Goal: Information Seeking & Learning: Learn about a topic

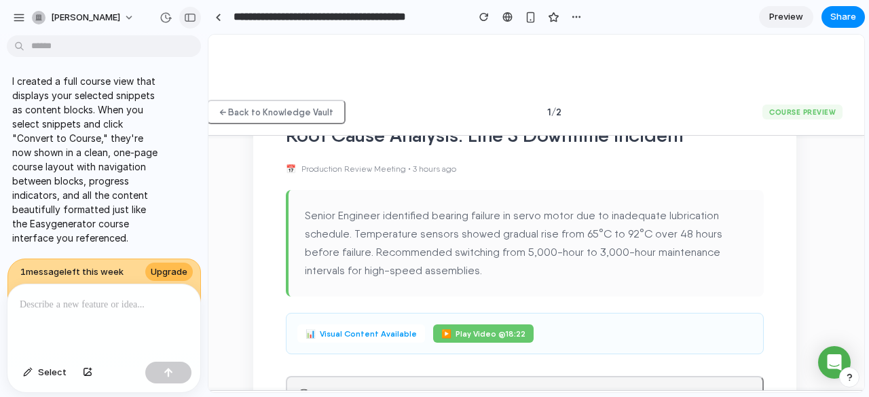
click at [192, 11] on button "button" at bounding box center [190, 18] width 22 height 22
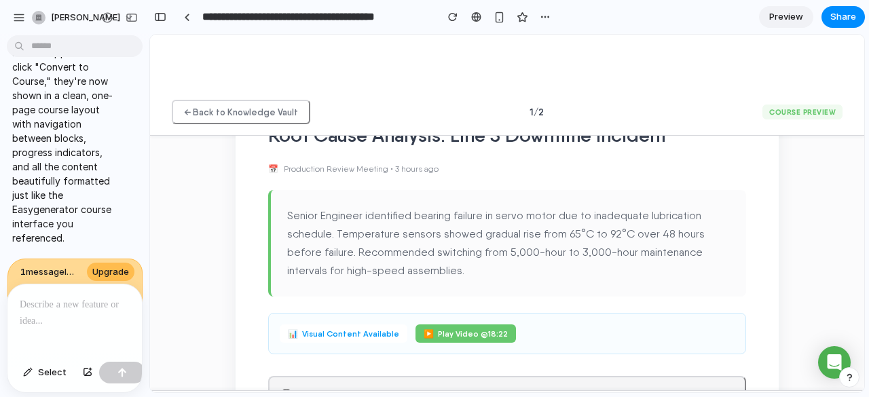
click at [48, 322] on div at bounding box center [74, 320] width 134 height 72
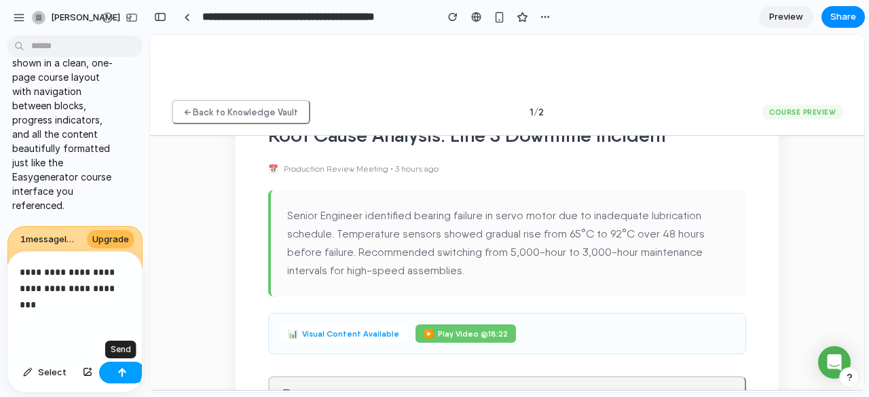
click at [122, 371] on div "button" at bounding box center [122, 373] width 10 height 10
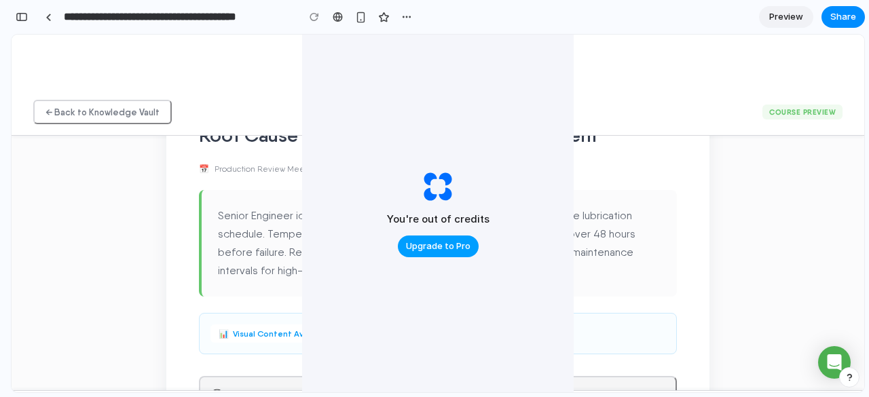
click at [411, 245] on span "Upgrade to Pro" at bounding box center [438, 247] width 64 height 14
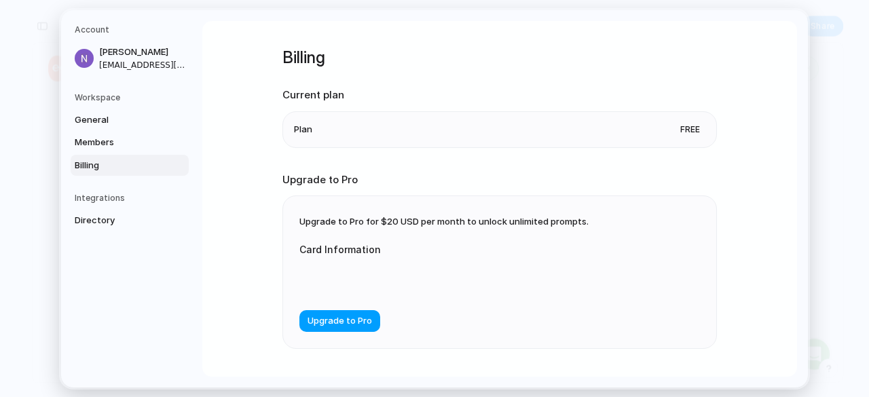
click at [337, 319] on span "Upgrade to Pro" at bounding box center [340, 321] width 64 height 14
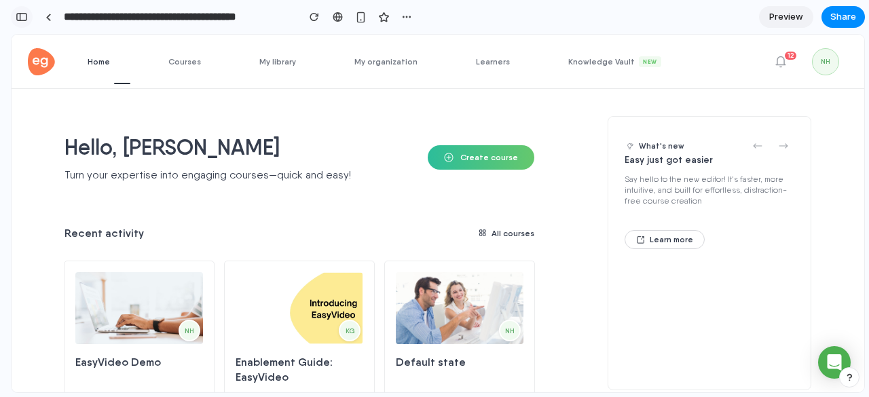
click at [19, 10] on button "button" at bounding box center [22, 17] width 22 height 22
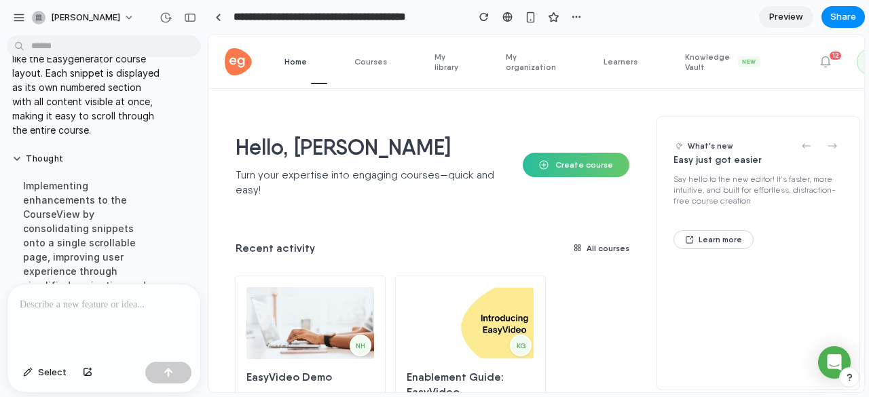
scroll to position [923, 0]
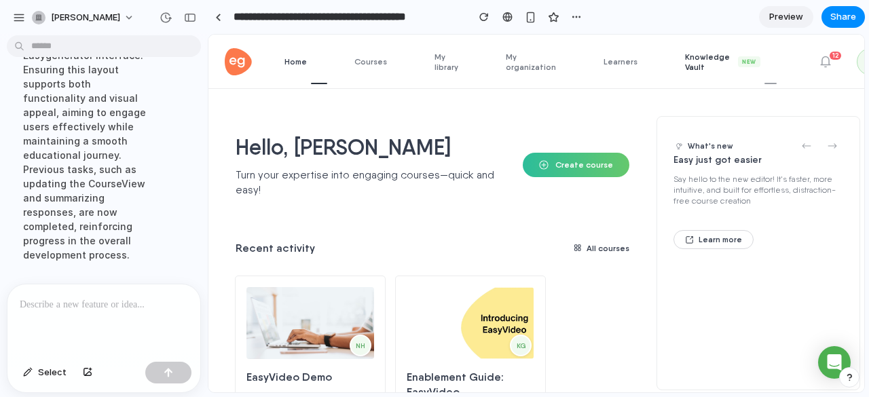
click at [685, 66] on span "Knowledge Vault New" at bounding box center [731, 62] width 92 height 20
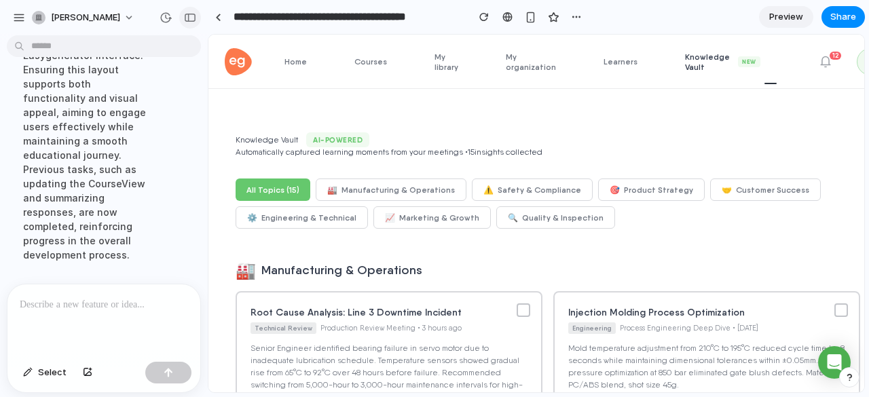
click at [184, 16] on div "button" at bounding box center [190, 18] width 12 height 10
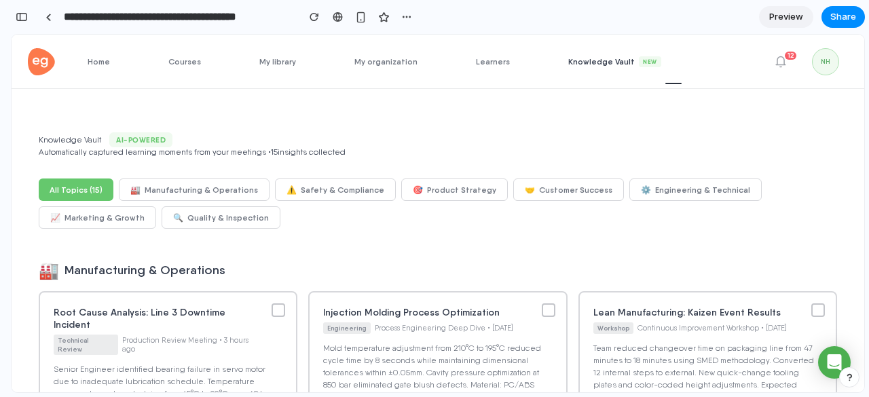
scroll to position [88, 0]
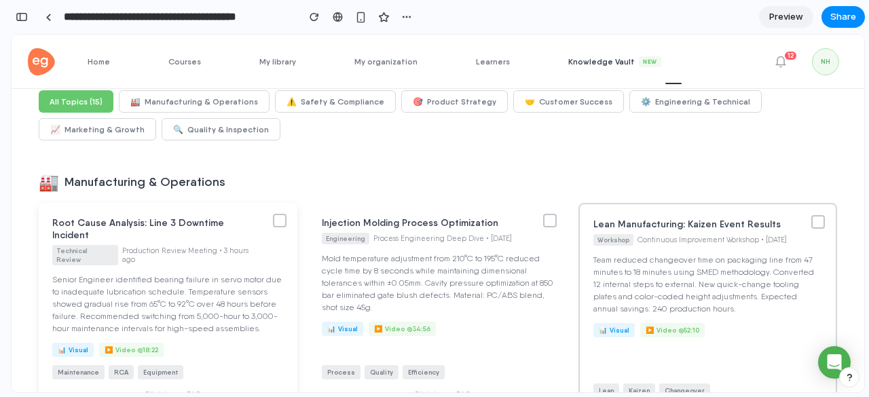
click at [297, 229] on div "Root Cause Analysis: Line 3 Downtime Incident Technical Review Production Revie…" at bounding box center [168, 308] width 259 height 210
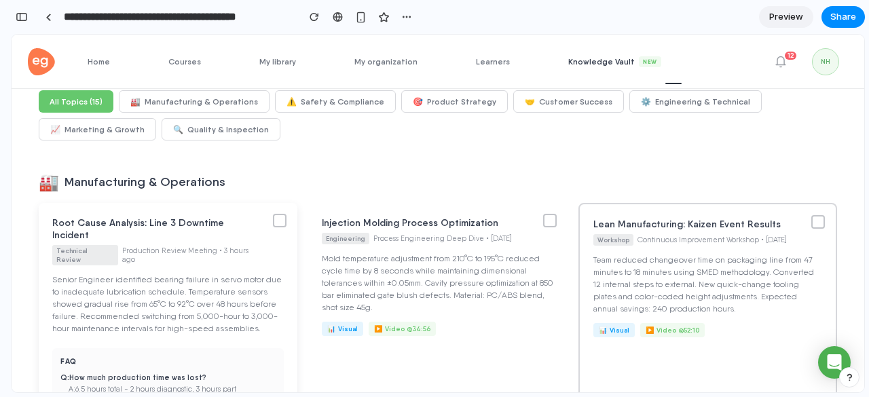
click at [287, 224] on div at bounding box center [280, 221] width 14 height 14
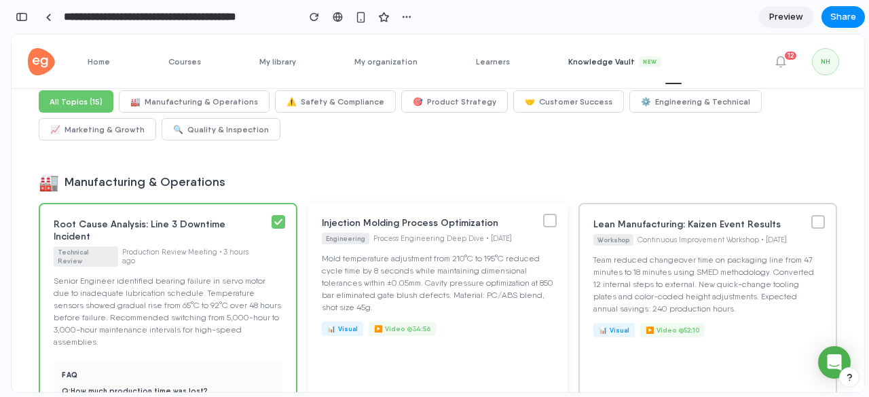
click at [557, 227] on div at bounding box center [550, 221] width 14 height 14
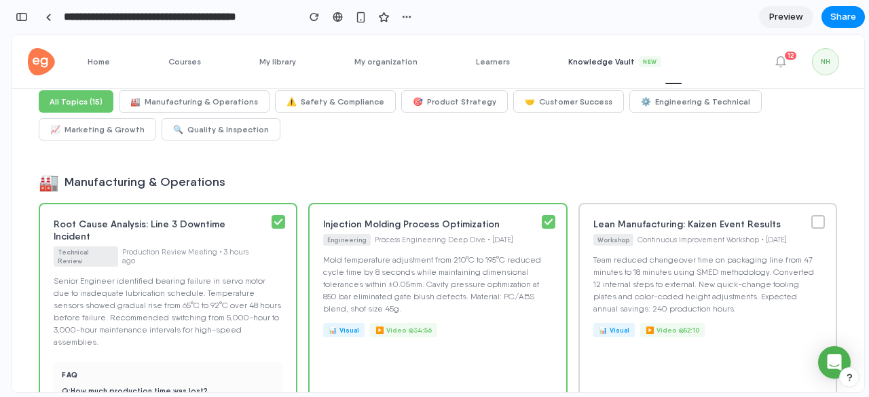
scroll to position [0, 0]
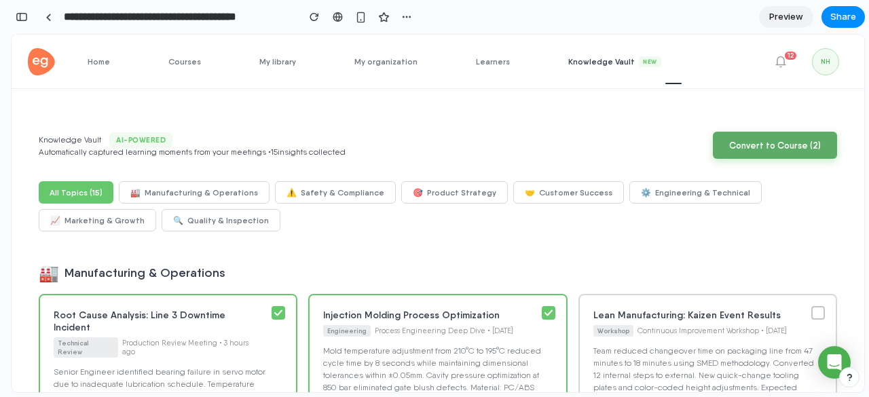
click at [755, 144] on button "Convert to Course ( 2 )" at bounding box center [775, 145] width 124 height 27
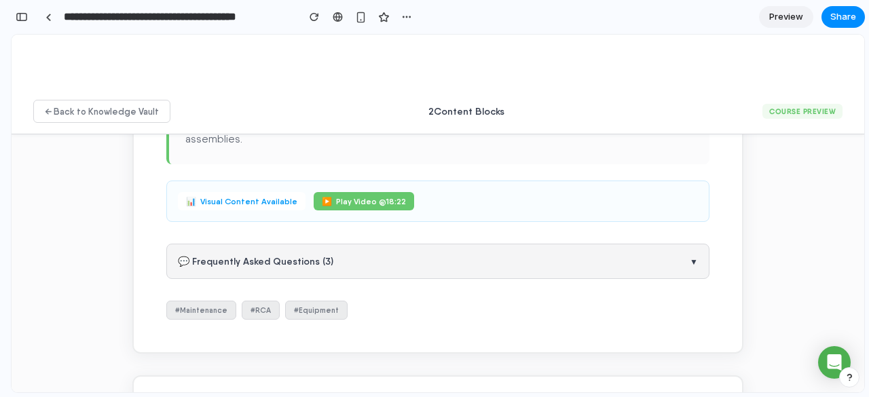
scroll to position [258, 0]
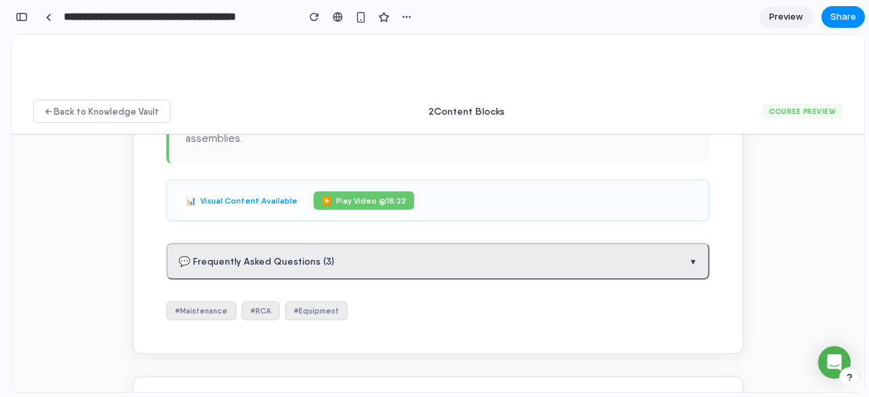
click at [560, 243] on button "💬 Frequently Asked Questions ( 3 ) ▼" at bounding box center [437, 261] width 543 height 37
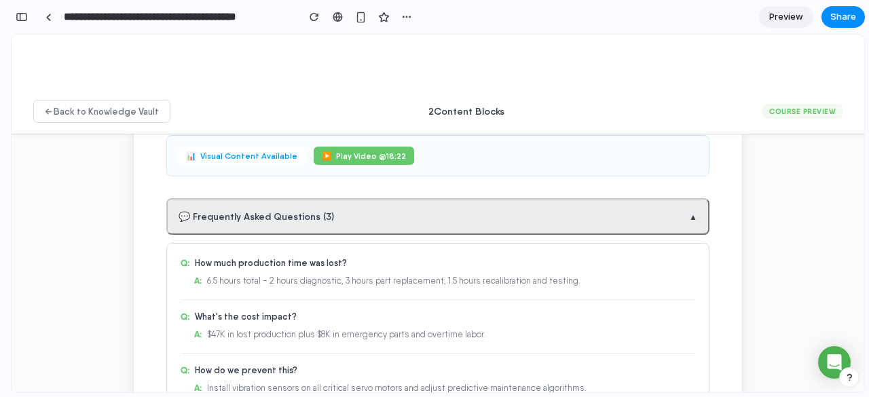
scroll to position [298, 0]
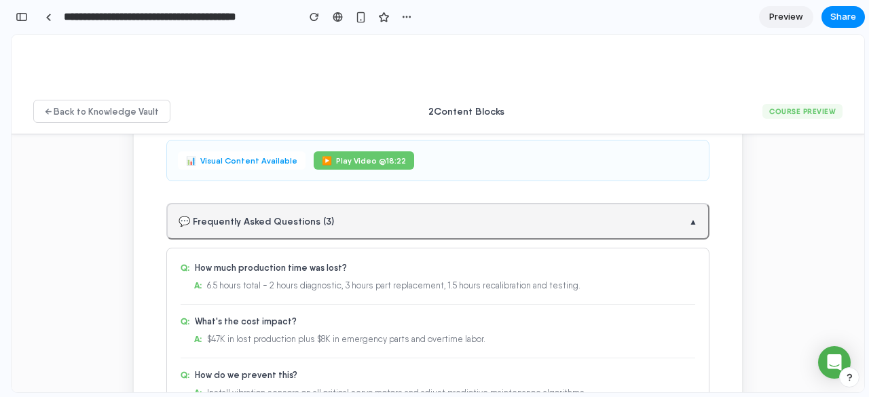
click at [550, 180] on div "1 Technical Review Root Cause Analysis: Line 3 Downtime Incident 📅 Production R…" at bounding box center [437, 177] width 611 height 626
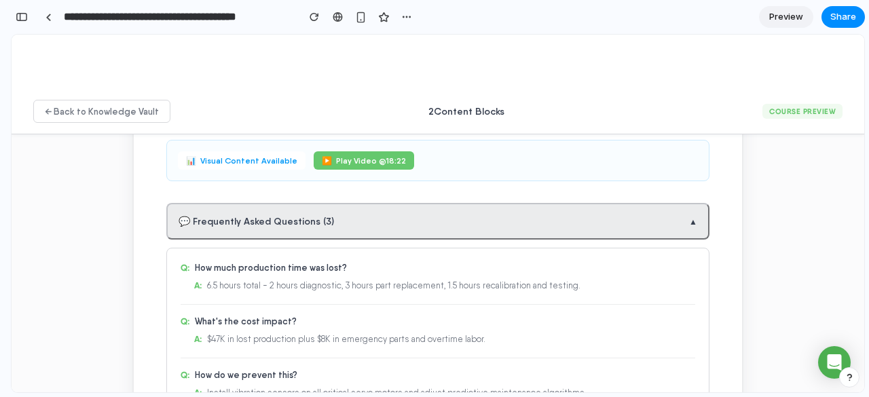
click at [556, 212] on button "💬 Frequently Asked Questions ( 3 ) ▲" at bounding box center [437, 221] width 543 height 37
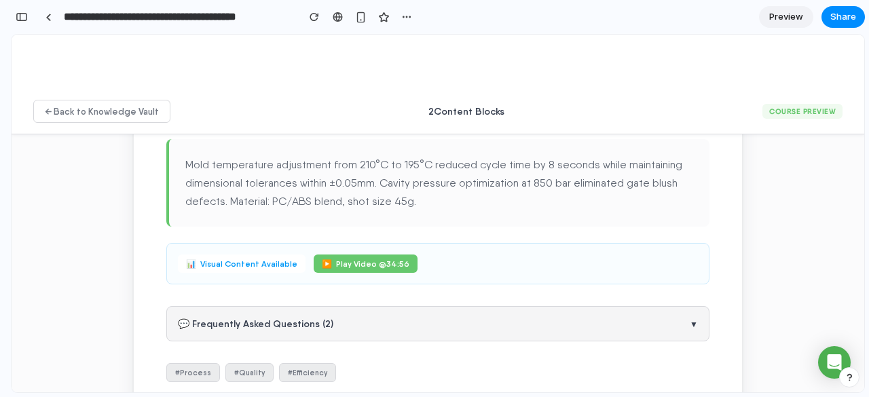
scroll to position [681, 0]
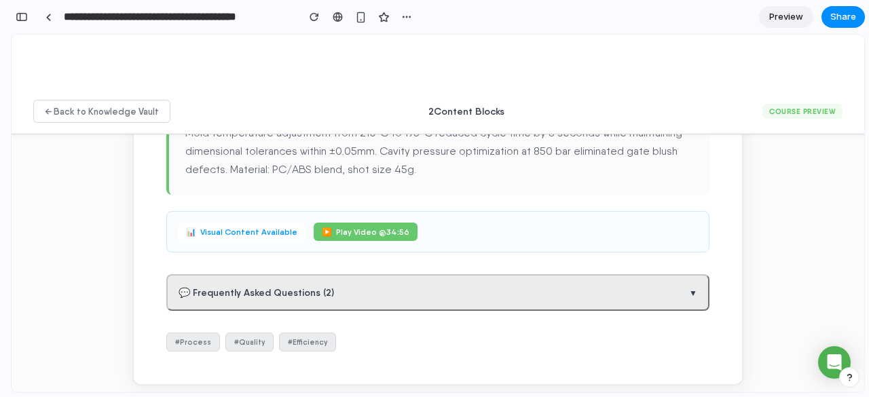
click at [475, 274] on button "💬 Frequently Asked Questions ( 2 ) ▼" at bounding box center [437, 292] width 543 height 37
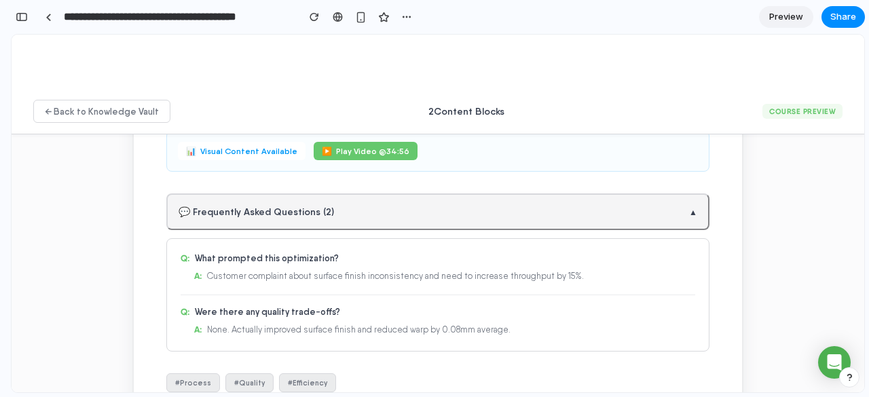
scroll to position [762, 0]
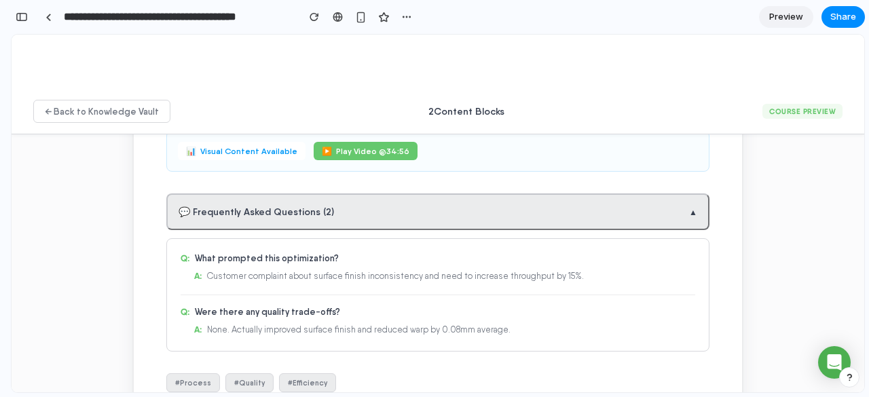
click at [483, 205] on button "💬 Frequently Asked Questions ( 2 ) ▲" at bounding box center [437, 211] width 543 height 37
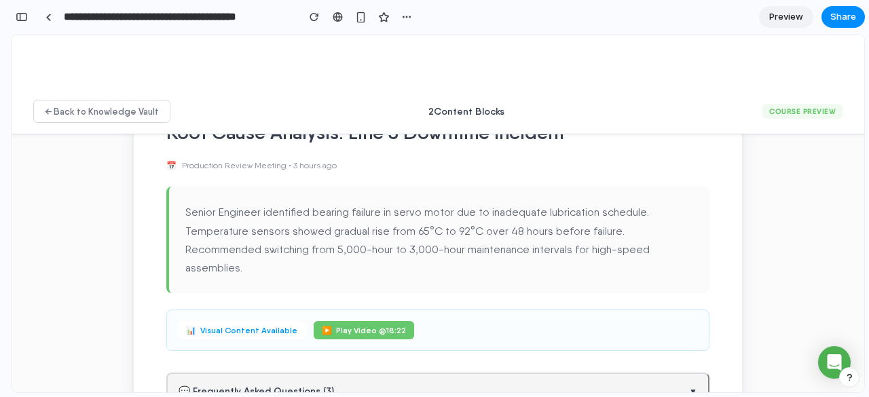
scroll to position [122, 0]
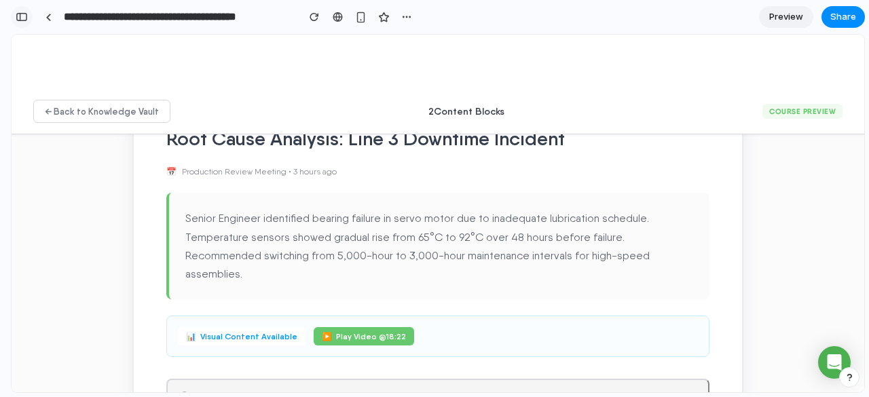
click at [23, 14] on div "button" at bounding box center [22, 17] width 12 height 10
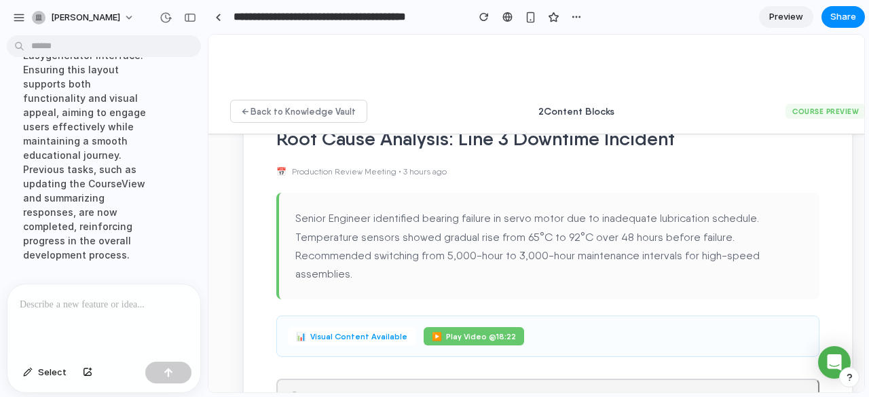
scroll to position [923, 0]
click at [61, 306] on p at bounding box center [101, 305] width 163 height 16
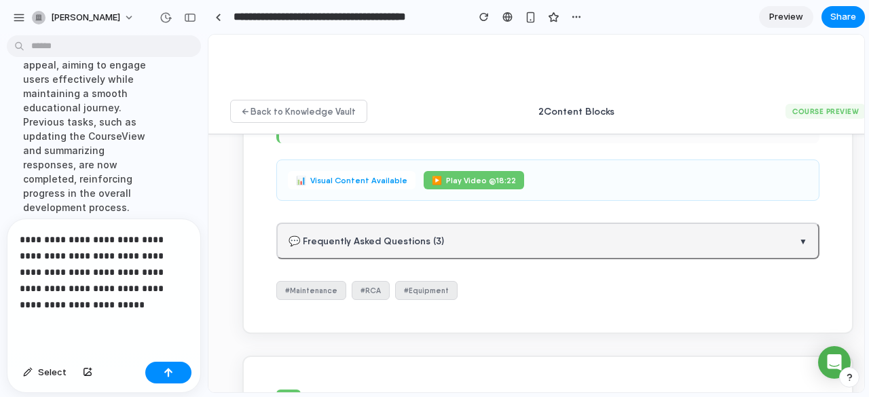
scroll to position [114, 0]
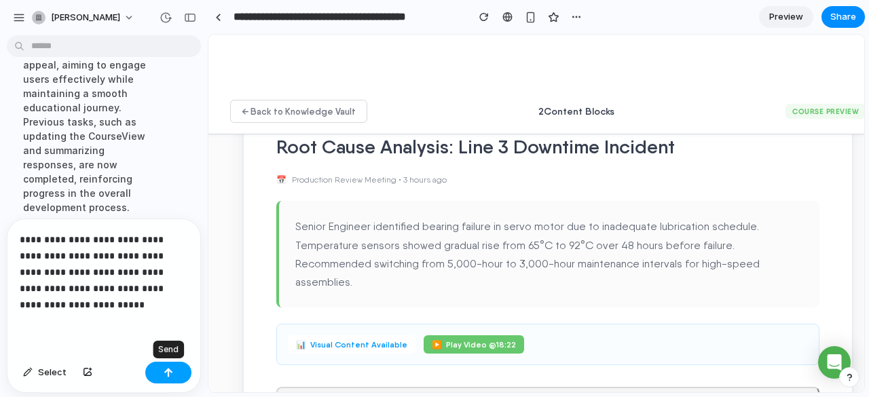
click at [169, 372] on div "button" at bounding box center [169, 373] width 10 height 10
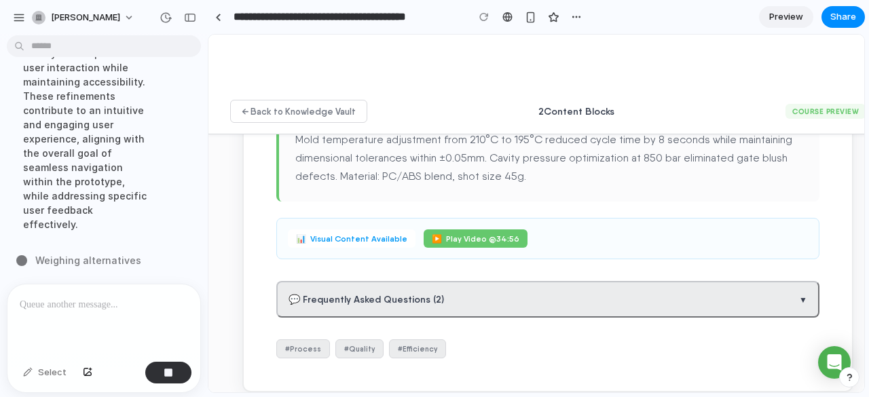
scroll to position [691, 0]
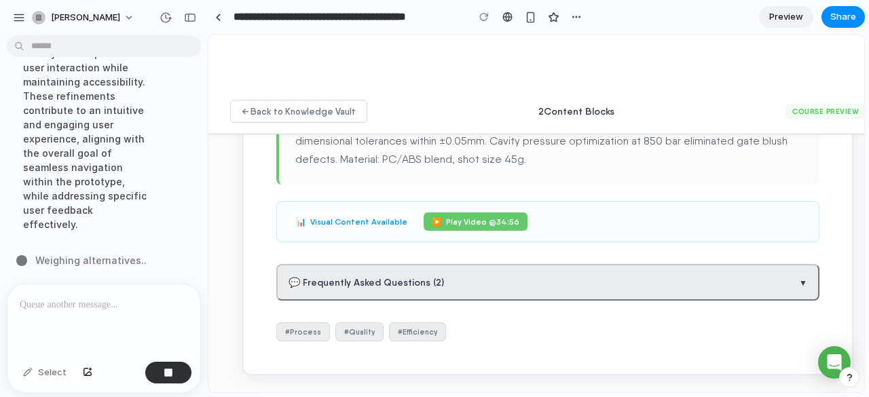
click at [369, 272] on button "💬 Frequently Asked Questions ( 2 ) ▼" at bounding box center [547, 282] width 543 height 37
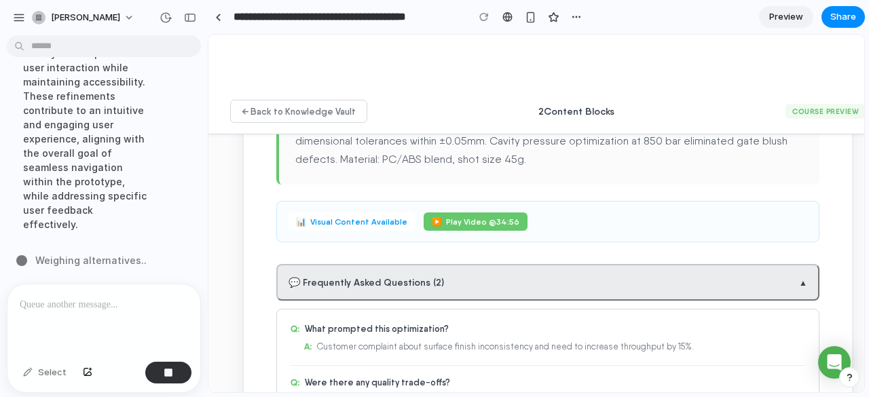
click at [369, 272] on button "💬 Frequently Asked Questions ( 2 ) ▲" at bounding box center [547, 282] width 543 height 37
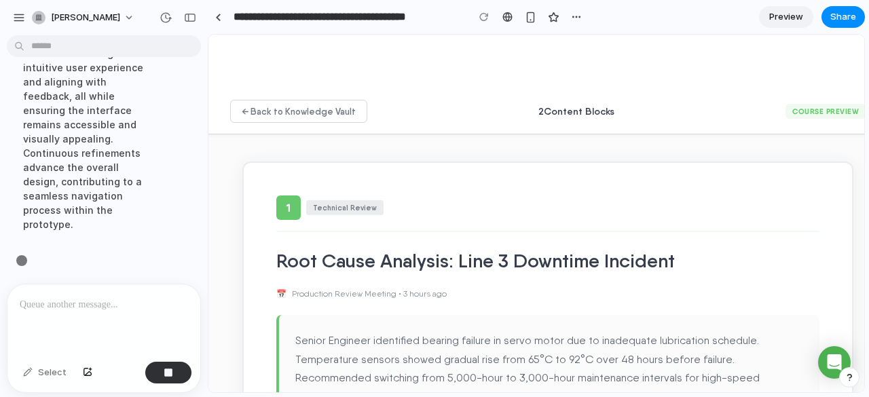
scroll to position [1061, 0]
click at [574, 17] on div "button" at bounding box center [576, 17] width 11 height 11
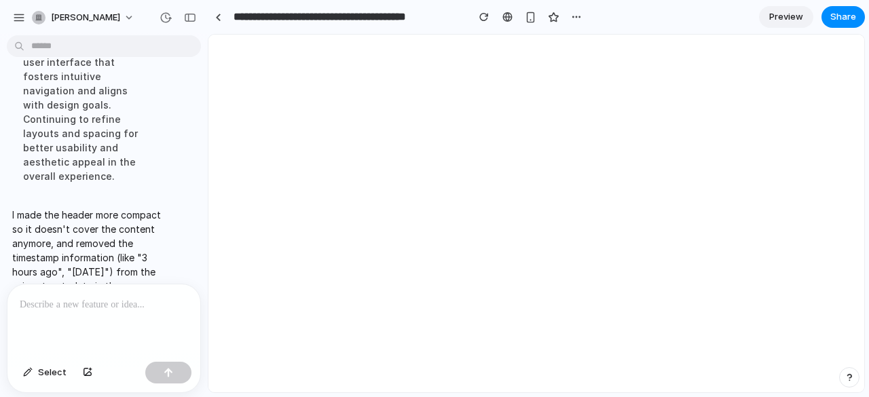
scroll to position [1147, 0]
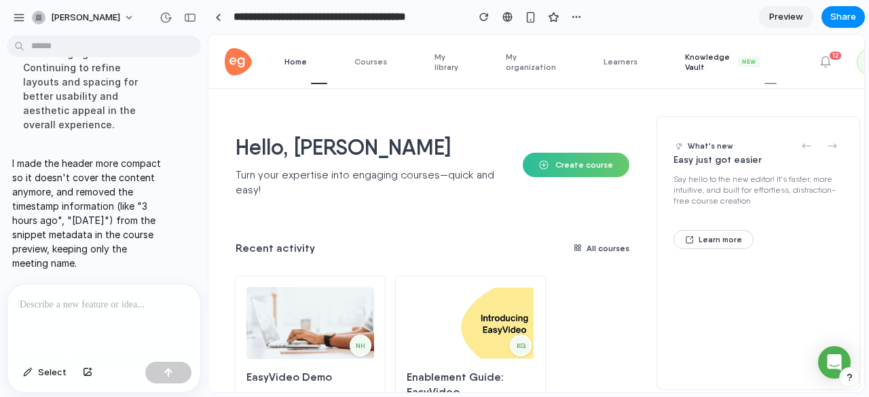
click at [685, 62] on span "Knowledge Vault New" at bounding box center [731, 62] width 92 height 20
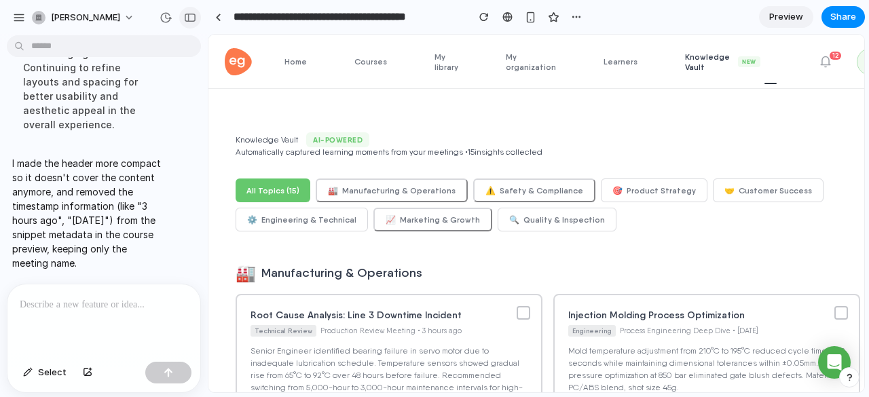
click at [189, 14] on div "button" at bounding box center [190, 18] width 12 height 10
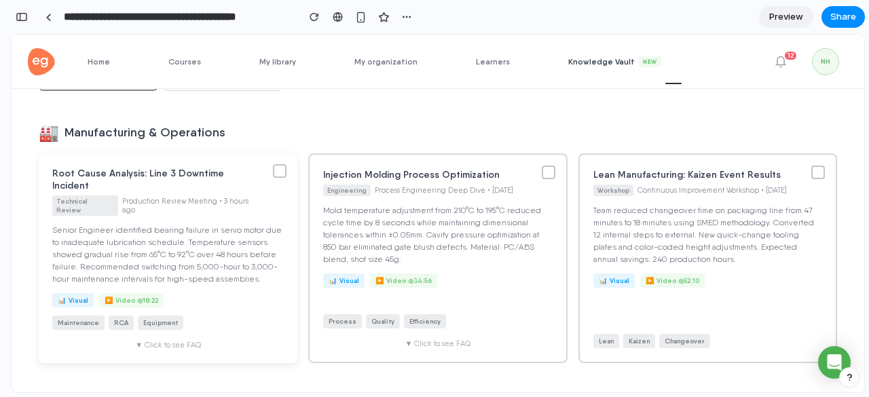
scroll to position [141, 0]
click at [287, 174] on div at bounding box center [280, 171] width 14 height 14
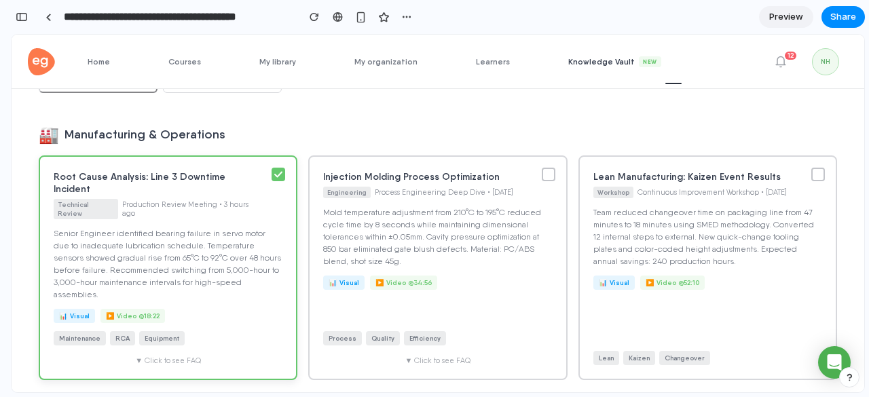
scroll to position [144, 0]
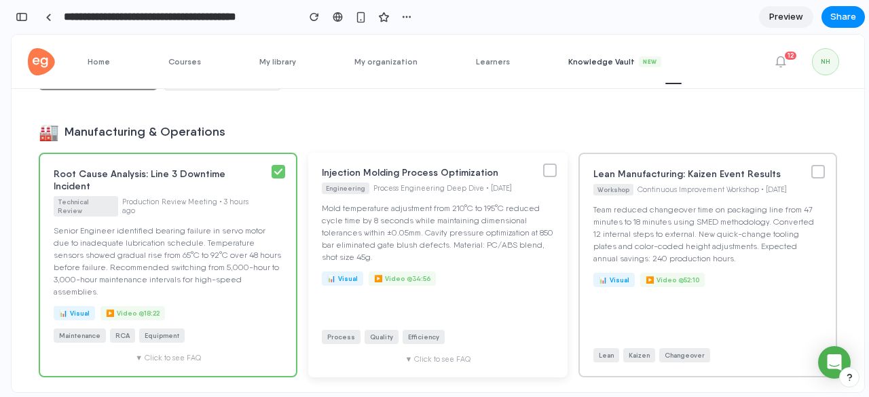
click at [557, 171] on div at bounding box center [550, 171] width 14 height 14
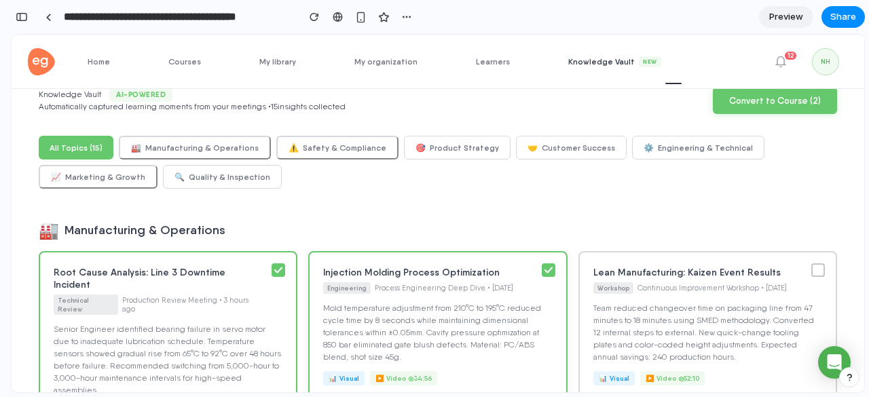
scroll to position [0, 0]
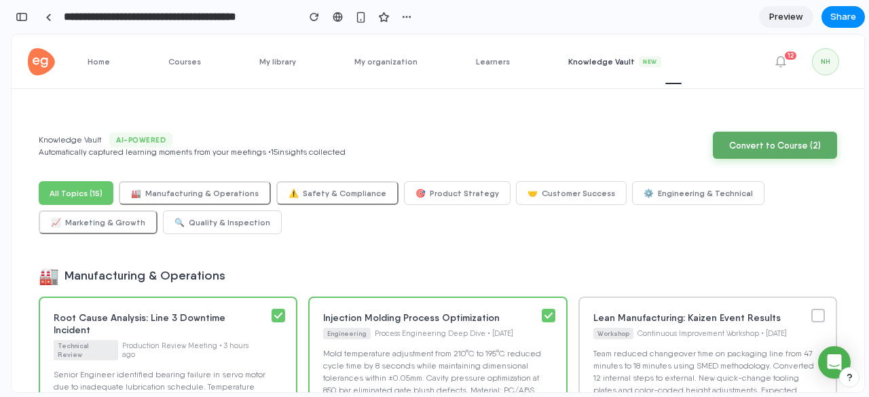
click at [776, 148] on button "Convert to Course ( 2 )" at bounding box center [775, 145] width 124 height 27
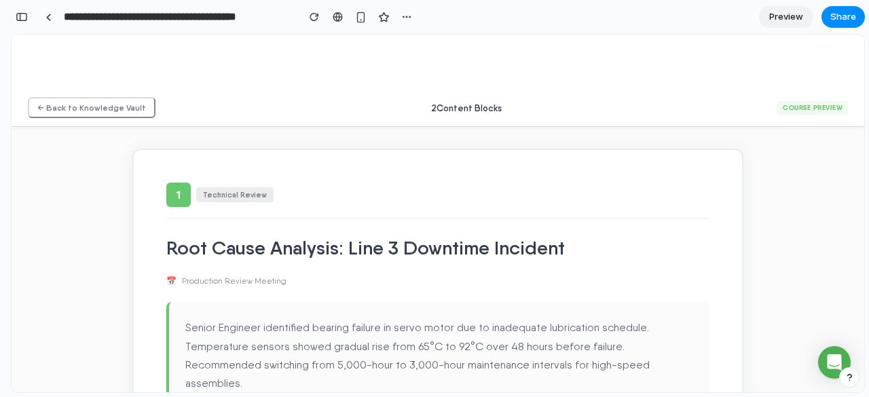
click at [386, 213] on div "1 Technical Review" at bounding box center [437, 201] width 543 height 37
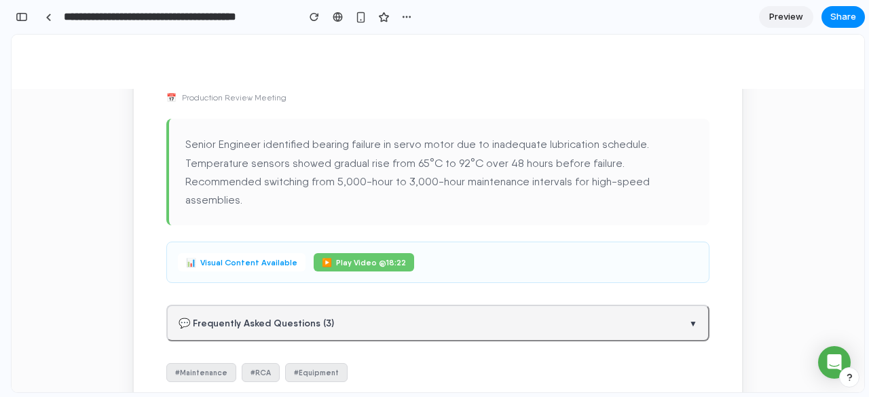
scroll to position [436, 0]
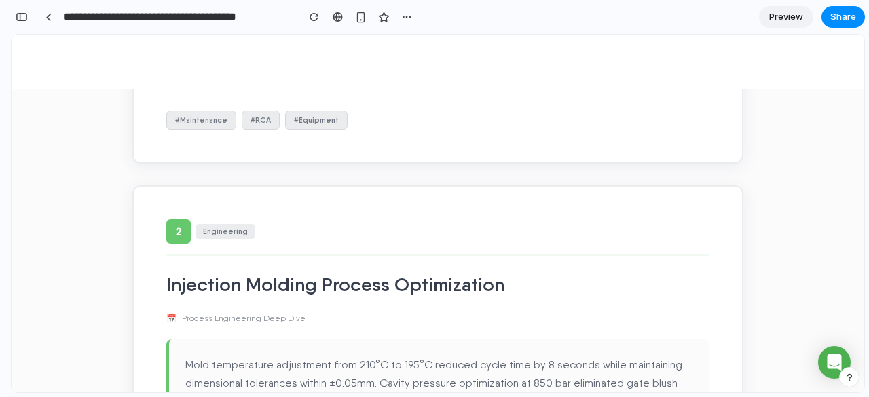
click at [386, 219] on div "2 Engineering" at bounding box center [437, 237] width 543 height 37
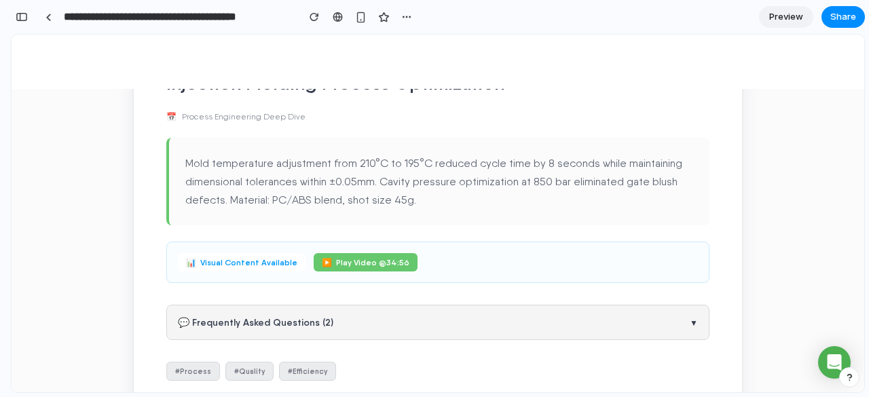
scroll to position [661, 0]
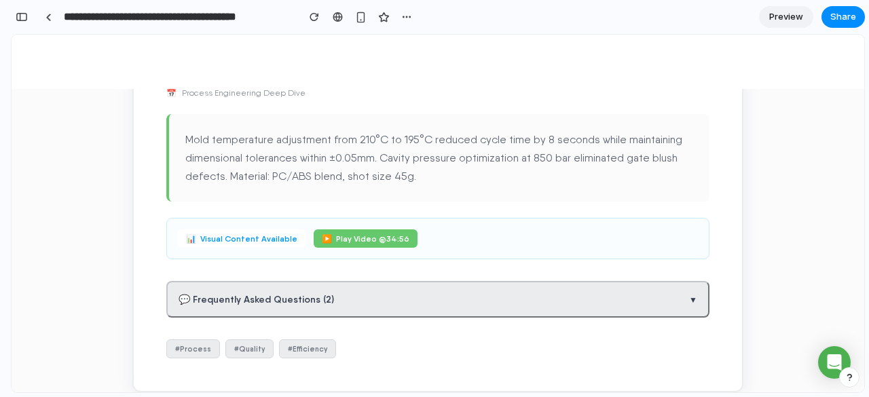
click at [393, 281] on button "💬 Frequently Asked Questions ( 2 ) ▼" at bounding box center [437, 299] width 543 height 37
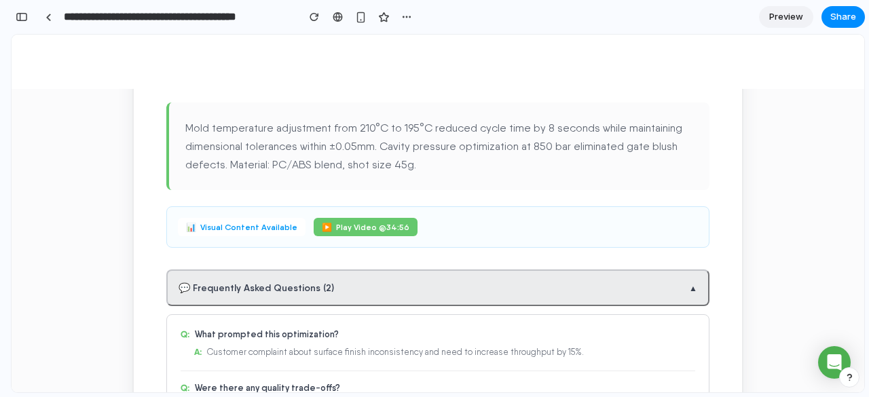
click at [447, 270] on button "💬 Frequently Asked Questions ( 2 ) ▲" at bounding box center [437, 288] width 543 height 37
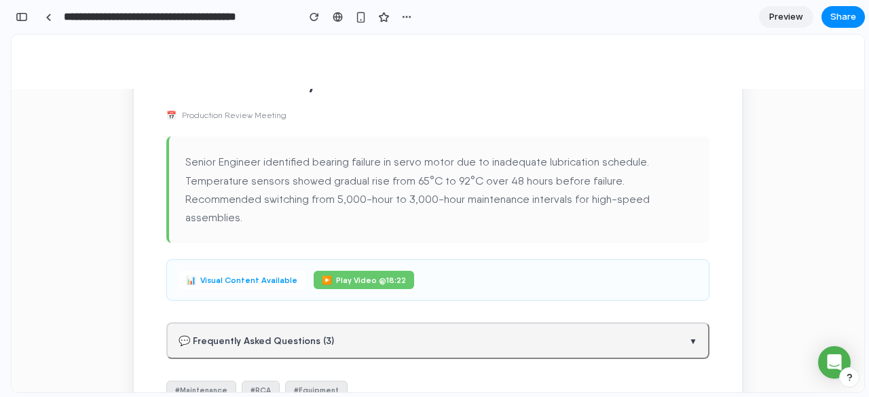
scroll to position [168, 0]
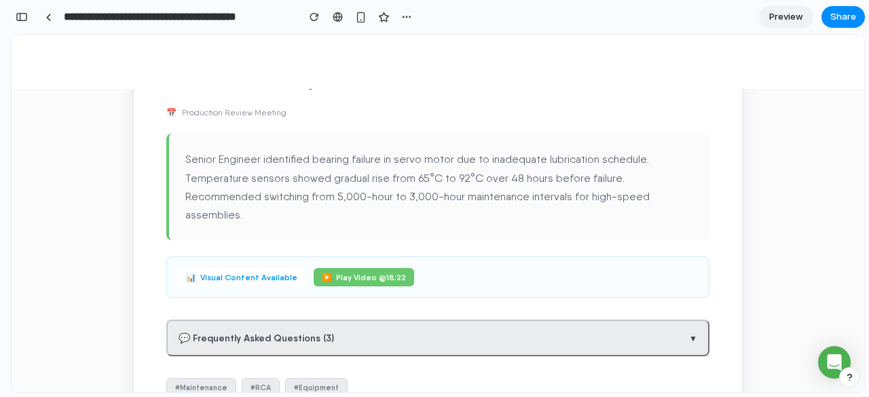
click at [449, 320] on button "💬 Frequently Asked Questions ( 3 ) ▼" at bounding box center [437, 338] width 543 height 37
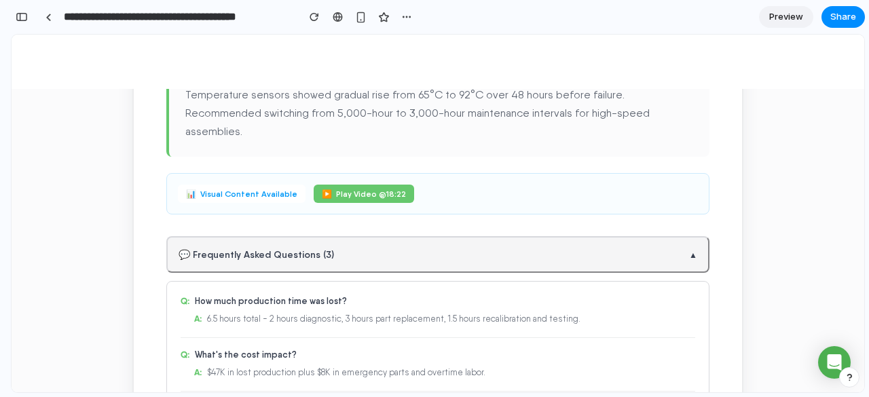
scroll to position [246, 0]
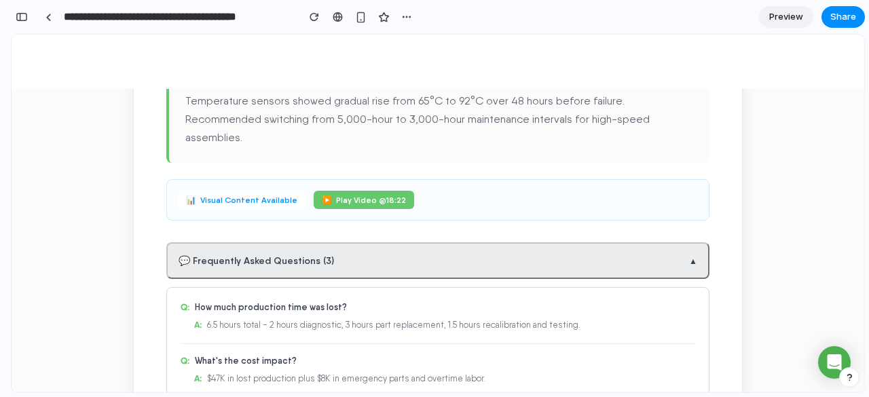
click at [432, 250] on button "💬 Frequently Asked Questions ( 3 ) ▲" at bounding box center [437, 260] width 543 height 37
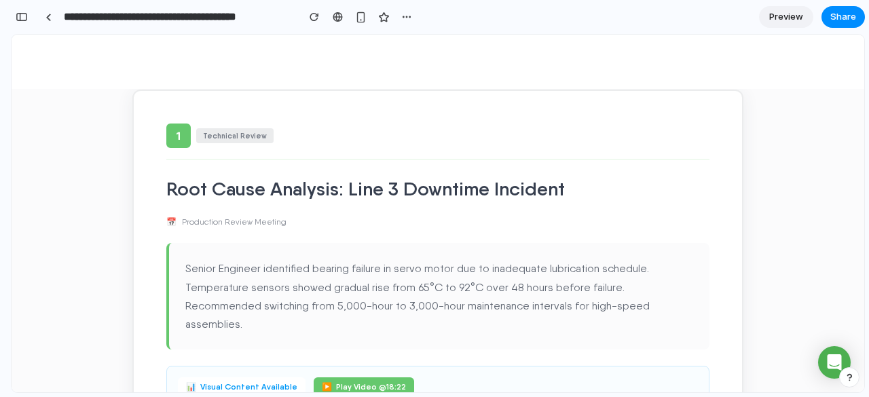
scroll to position [0, 0]
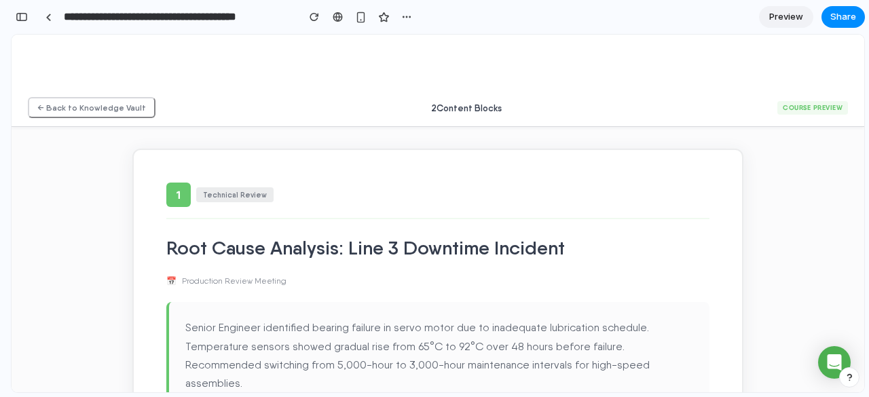
click at [464, 113] on div "← Back to Knowledge Vault 2 Content Block s Course Preview" at bounding box center [438, 108] width 853 height 38
click at [100, 111] on button "← Back to Knowledge Vault" at bounding box center [92, 107] width 128 height 21
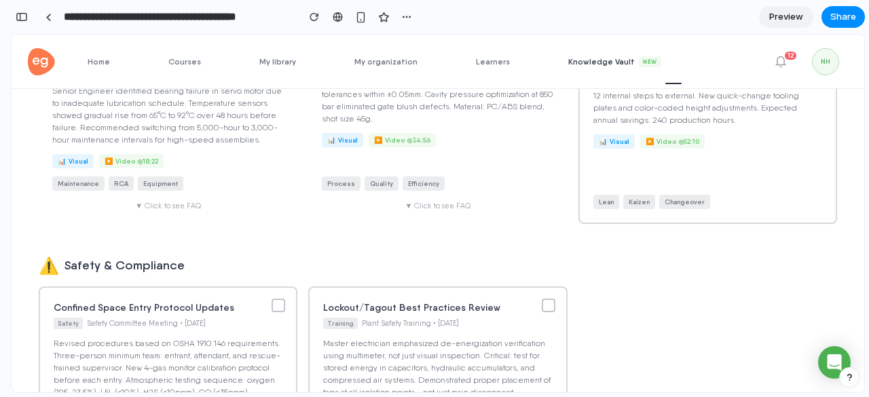
scroll to position [281, 0]
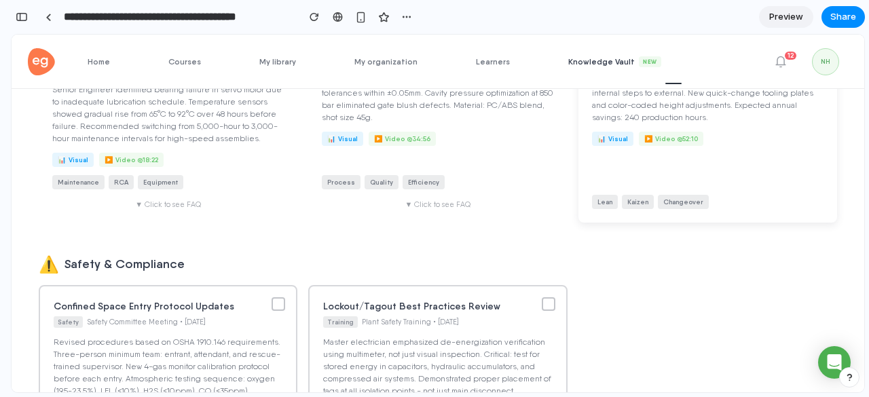
click at [813, 37] on div at bounding box center [820, 31] width 14 height 14
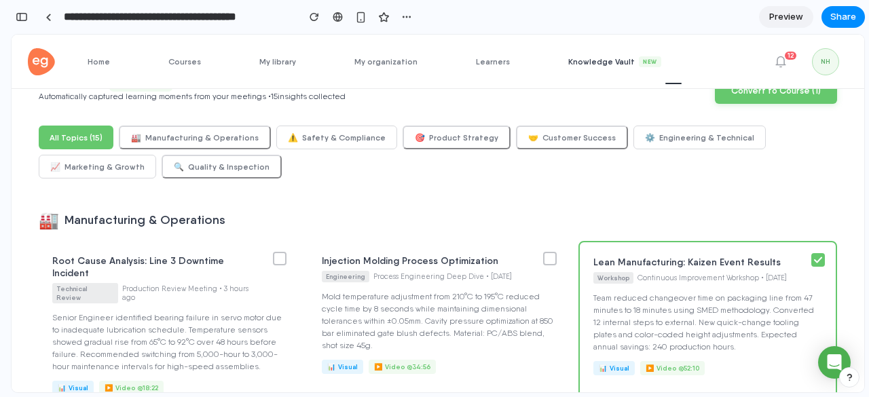
scroll to position [23, 0]
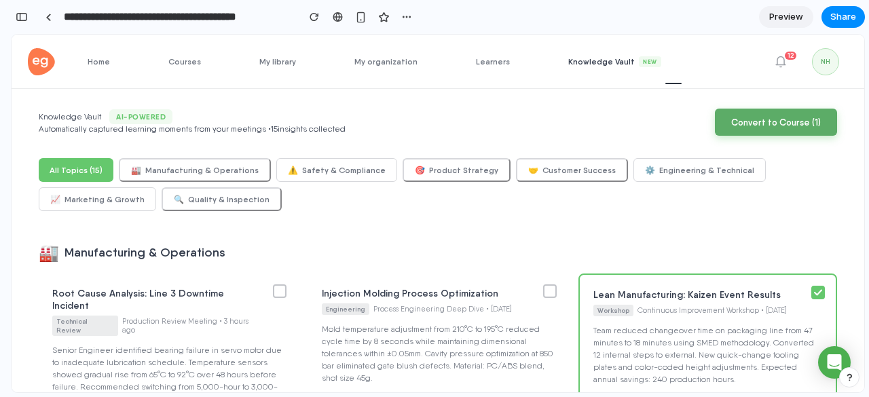
click at [765, 135] on button "Convert to Course ( 1 )" at bounding box center [776, 122] width 122 height 27
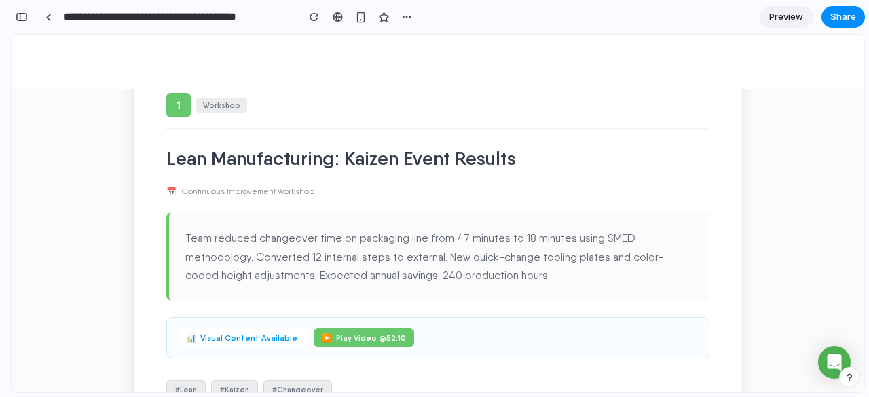
scroll to position [0, 0]
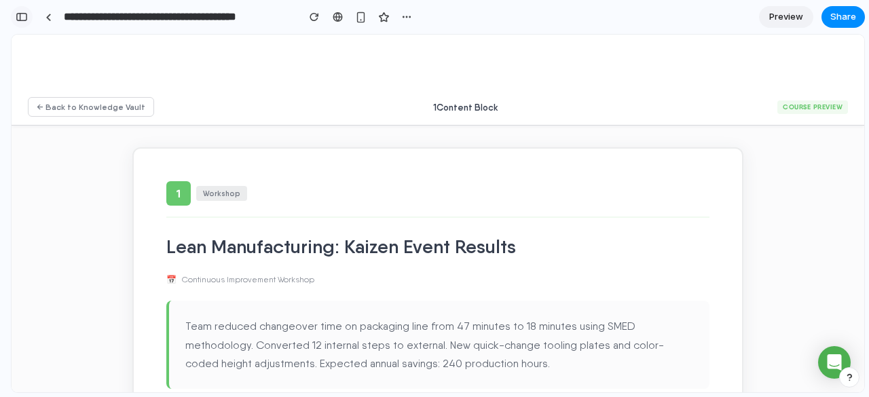
click at [30, 15] on button "button" at bounding box center [22, 17] width 22 height 22
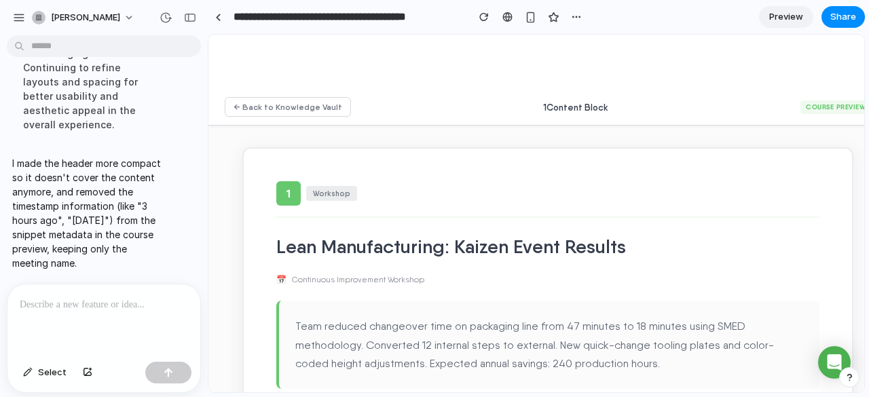
scroll to position [1147, 0]
click at [50, 306] on p at bounding box center [101, 305] width 163 height 16
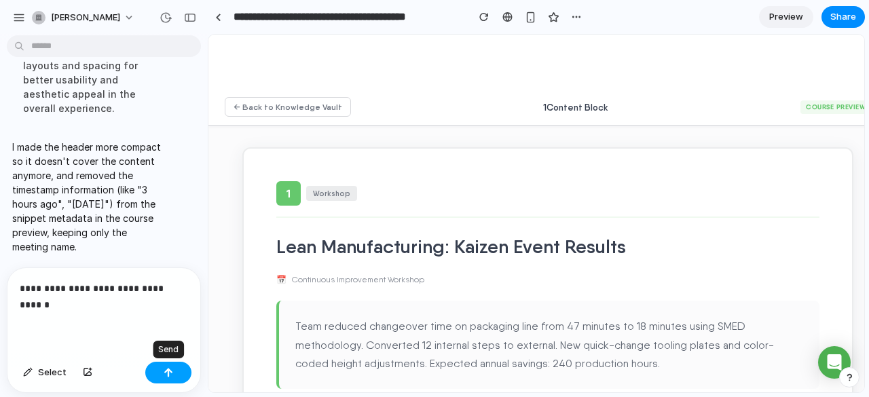
click at [158, 370] on button "button" at bounding box center [168, 373] width 46 height 22
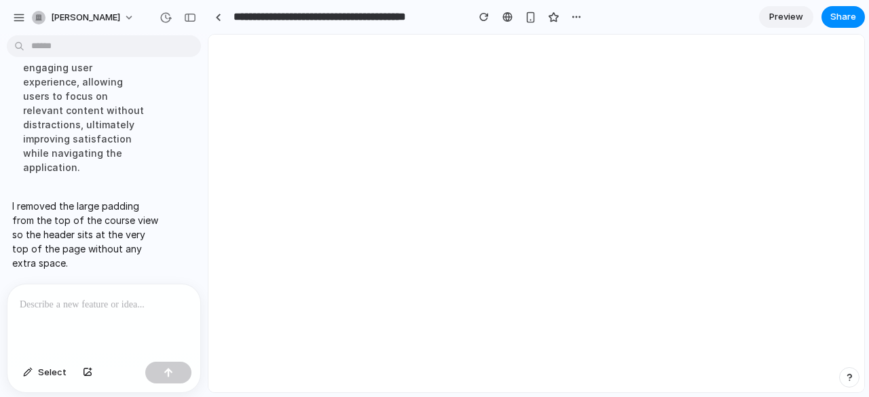
scroll to position [0, 0]
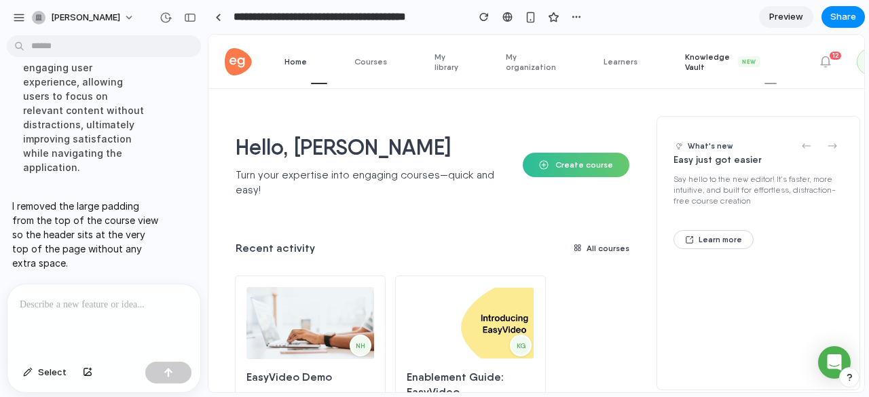
click at [697, 60] on span "Knowledge Vault New" at bounding box center [731, 62] width 92 height 20
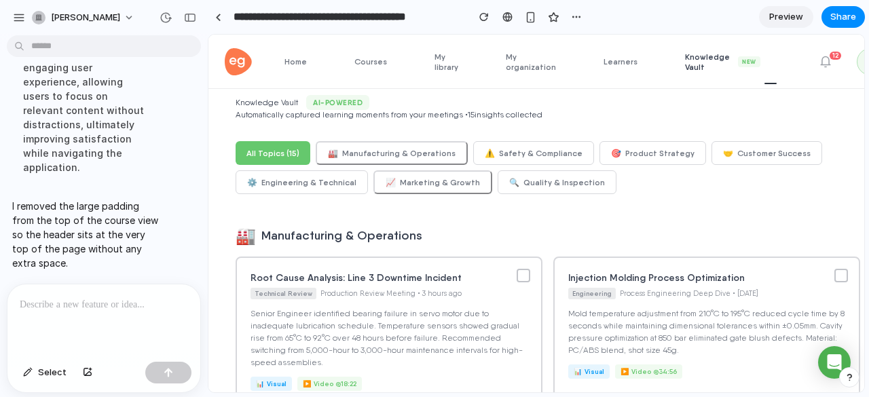
scroll to position [40, 0]
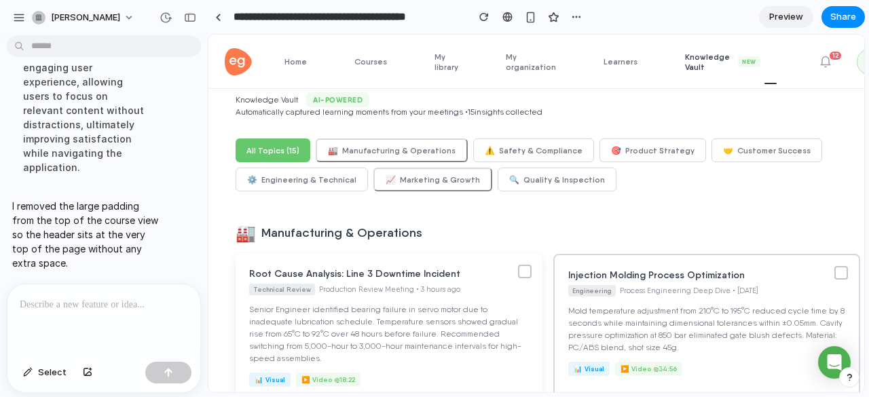
click at [522, 270] on div at bounding box center [525, 272] width 14 height 14
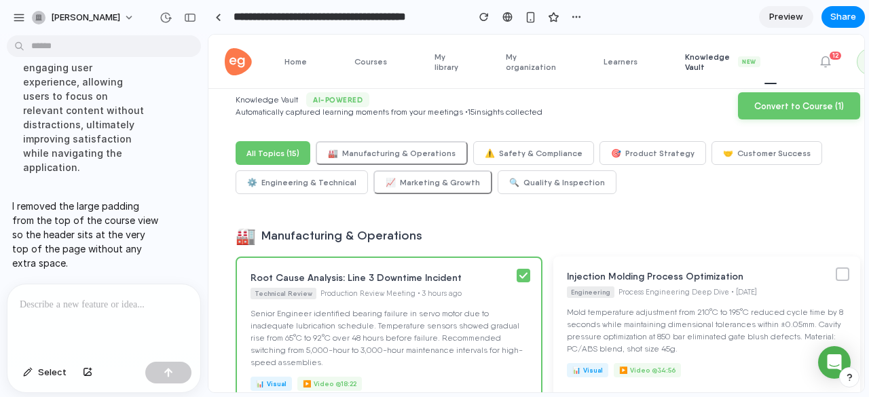
click at [836, 270] on div at bounding box center [843, 274] width 14 height 14
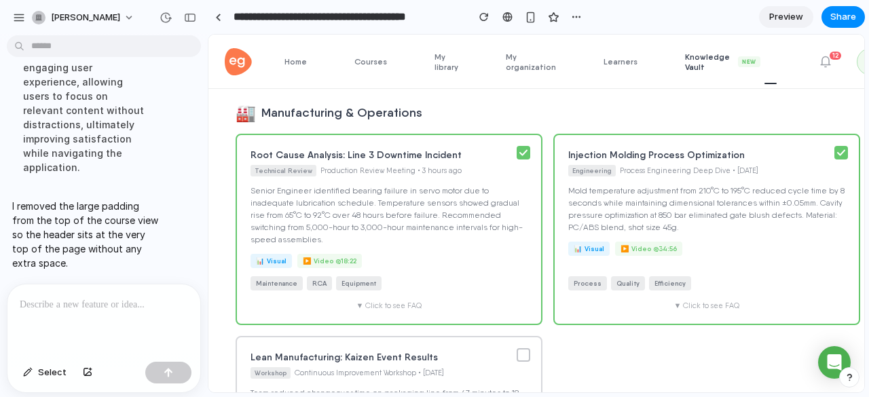
scroll to position [0, 0]
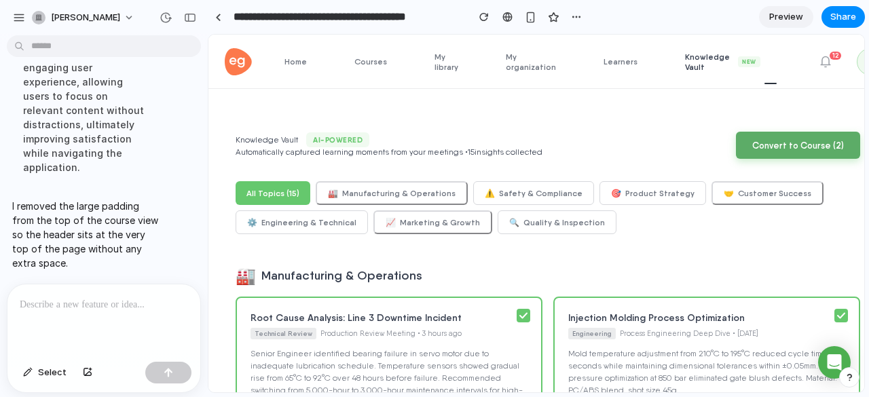
click at [748, 144] on button "Convert to Course ( 2 )" at bounding box center [798, 145] width 124 height 27
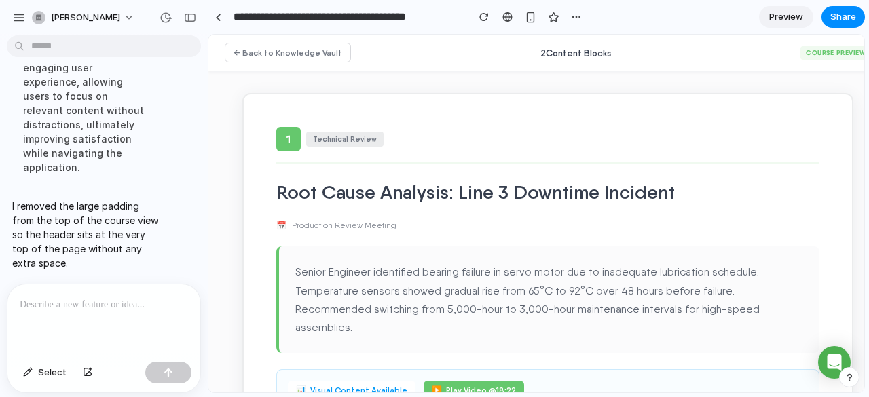
scroll to position [0, 23]
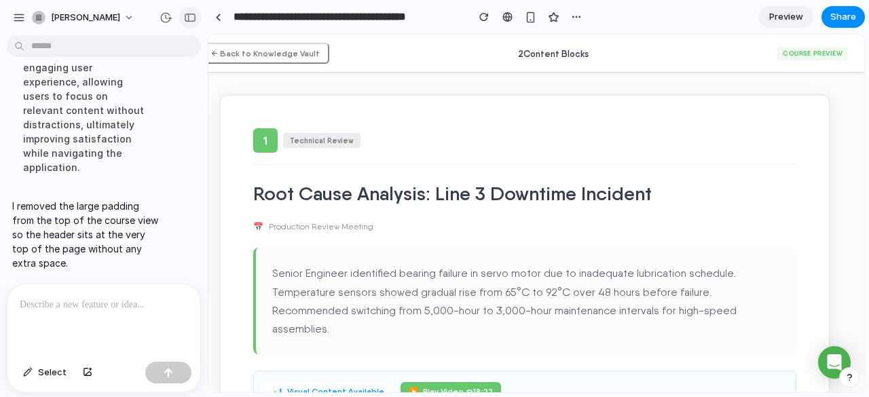
click at [192, 20] on div "button" at bounding box center [190, 18] width 12 height 10
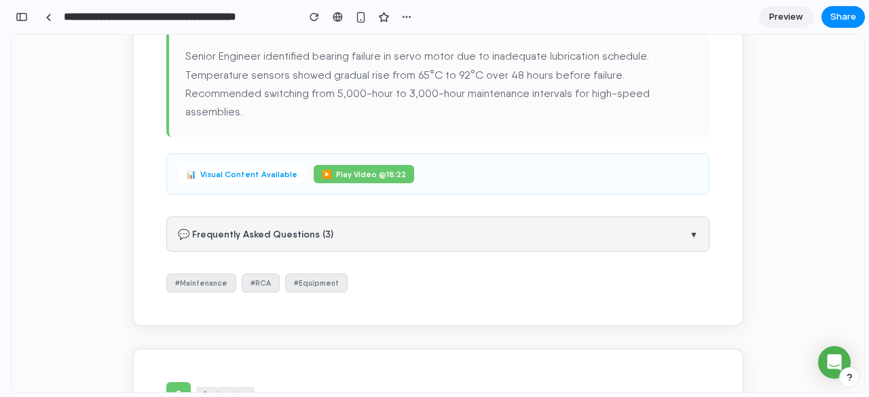
scroll to position [0, 0]
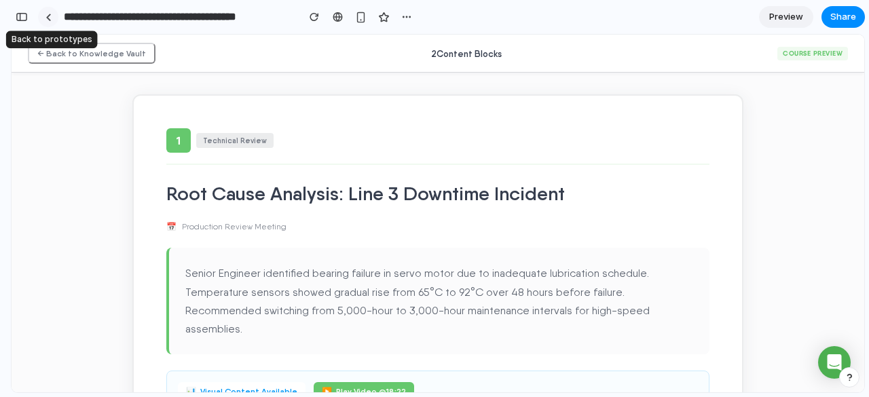
click at [39, 10] on link at bounding box center [48, 17] width 20 height 20
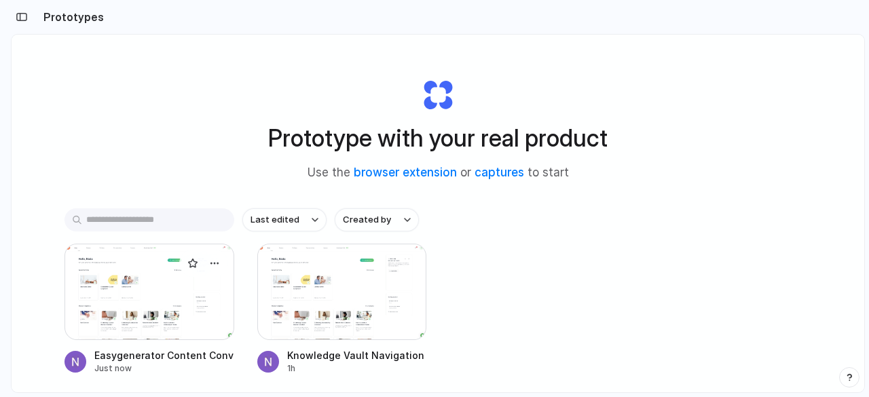
click at [126, 295] on div at bounding box center [149, 292] width 170 height 96
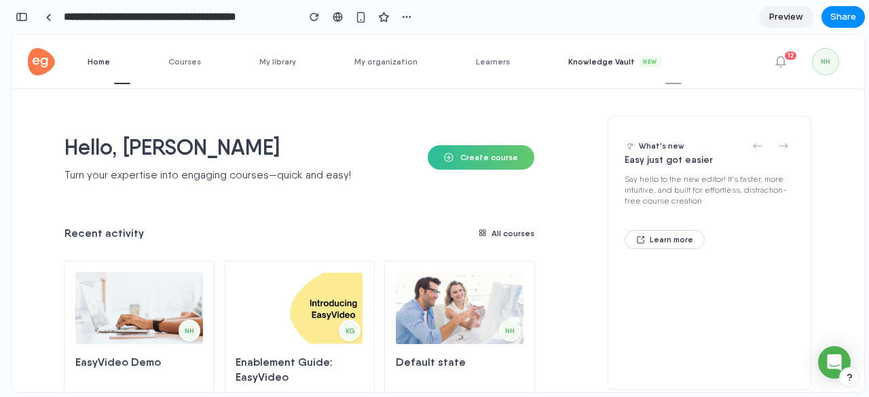
click at [581, 65] on span "Knowledge Vault New" at bounding box center [624, 61] width 113 height 11
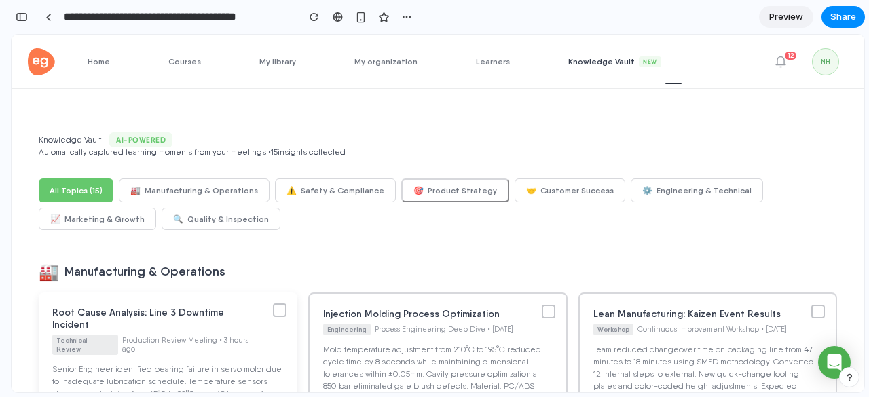
click at [287, 314] on div at bounding box center [280, 310] width 14 height 14
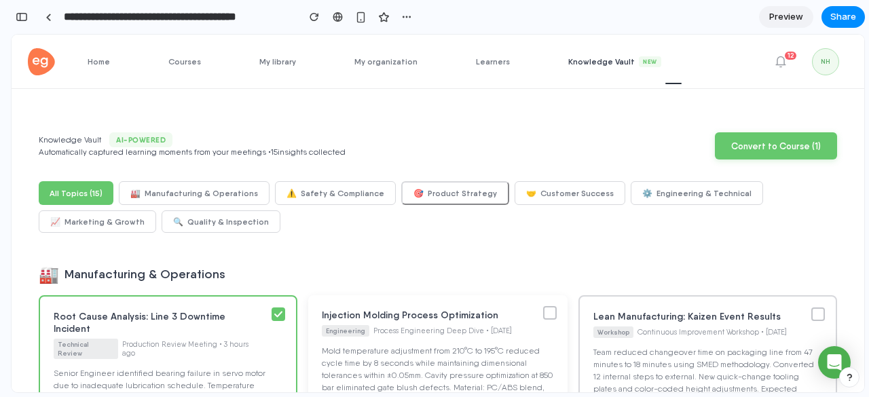
click at [557, 319] on div at bounding box center [550, 313] width 14 height 14
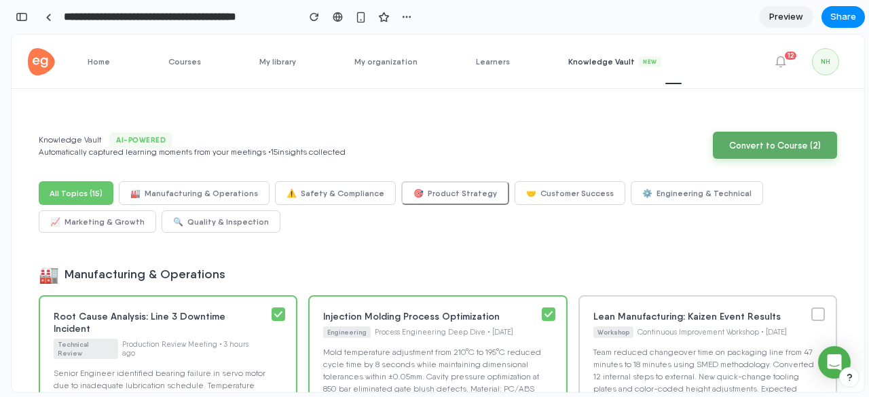
click at [754, 158] on button "Convert to Course ( 2 )" at bounding box center [775, 145] width 124 height 27
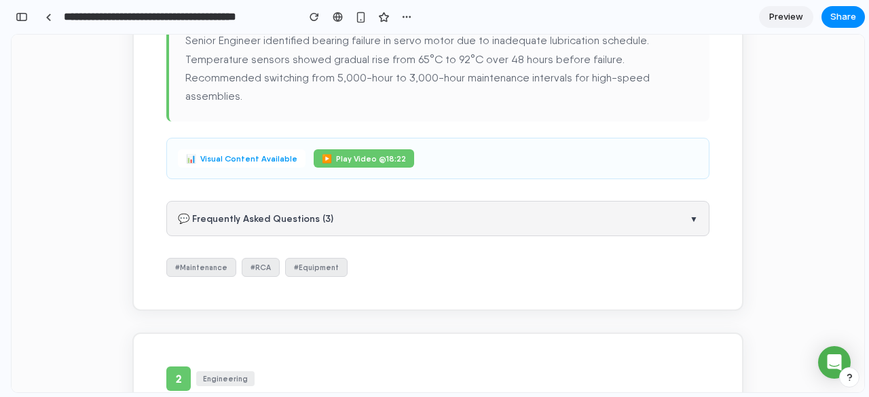
scroll to position [234, 0]
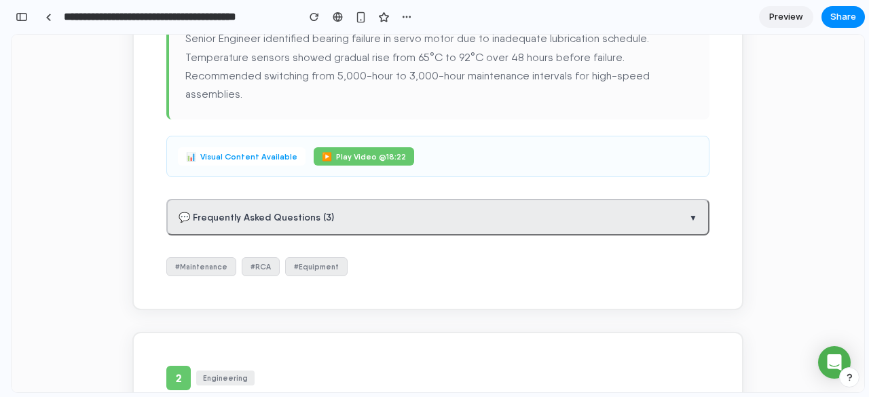
click at [535, 200] on button "💬 Frequently Asked Questions ( 3 ) ▼" at bounding box center [437, 217] width 543 height 37
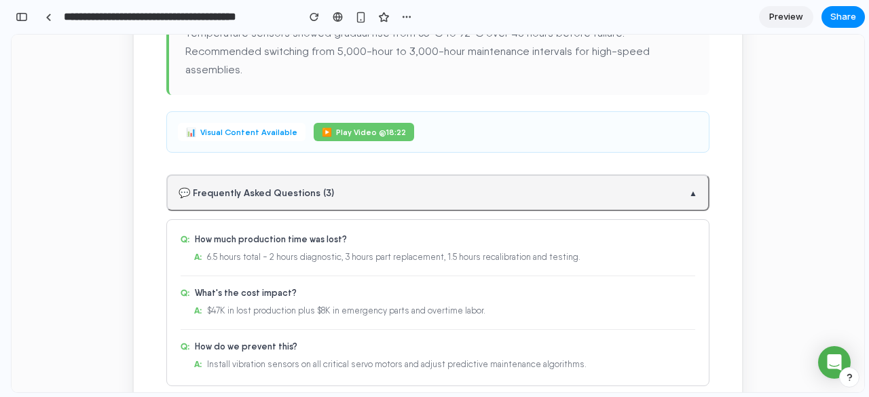
scroll to position [258, 0]
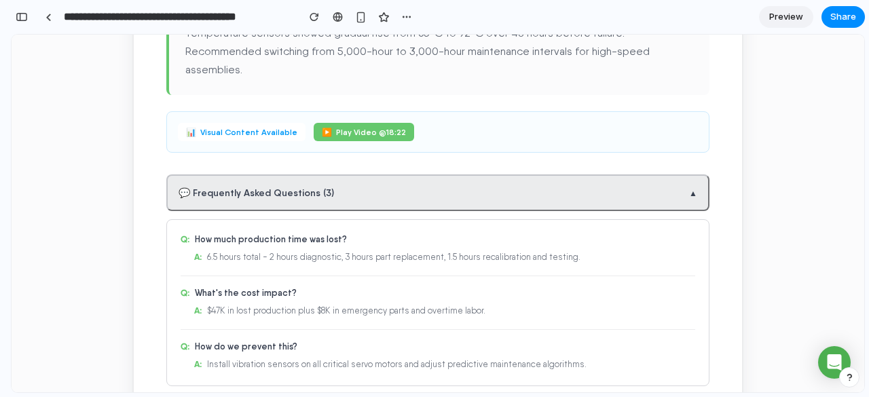
click at [538, 174] on button "💬 Frequently Asked Questions ( 3 ) ▲" at bounding box center [437, 192] width 543 height 37
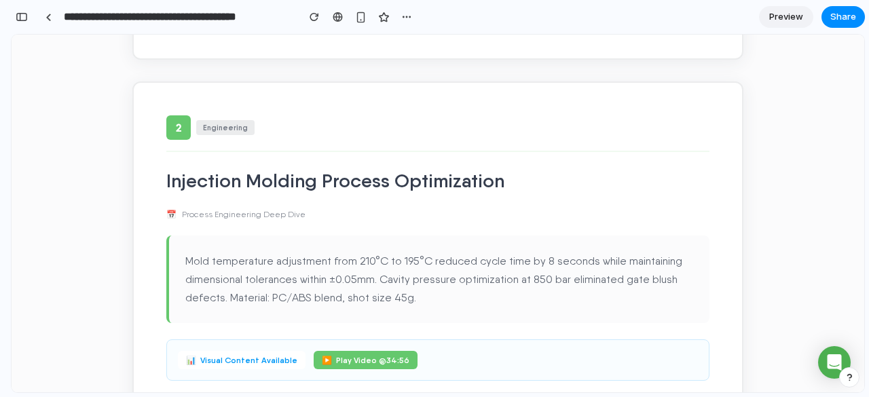
scroll to position [607, 0]
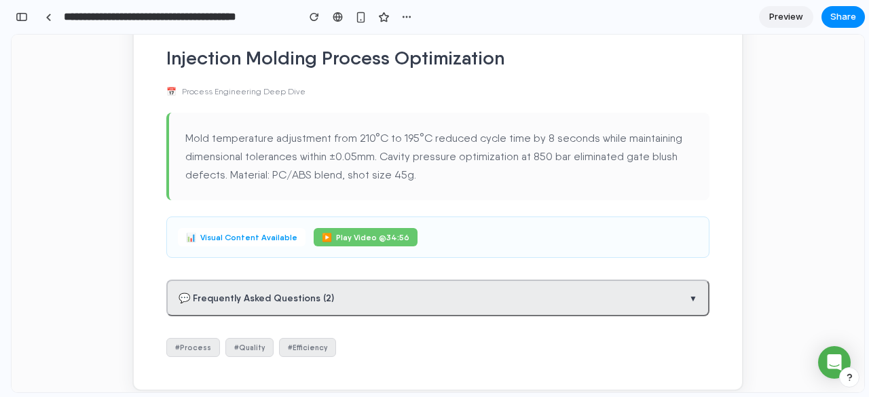
click at [501, 280] on button "💬 Frequently Asked Questions ( 2 ) ▼" at bounding box center [437, 298] width 543 height 37
click at [501, 280] on button "💬 Frequently Asked Questions ( 2 ) ▲" at bounding box center [437, 298] width 543 height 37
click at [501, 280] on button "💬 Frequently Asked Questions ( 2 ) ▼" at bounding box center [437, 298] width 543 height 37
drag, startPoint x: 501, startPoint y: 272, endPoint x: 466, endPoint y: 270, distance: 34.7
click at [466, 280] on button "💬 Frequently Asked Questions ( 2 ) ▲" at bounding box center [437, 298] width 543 height 37
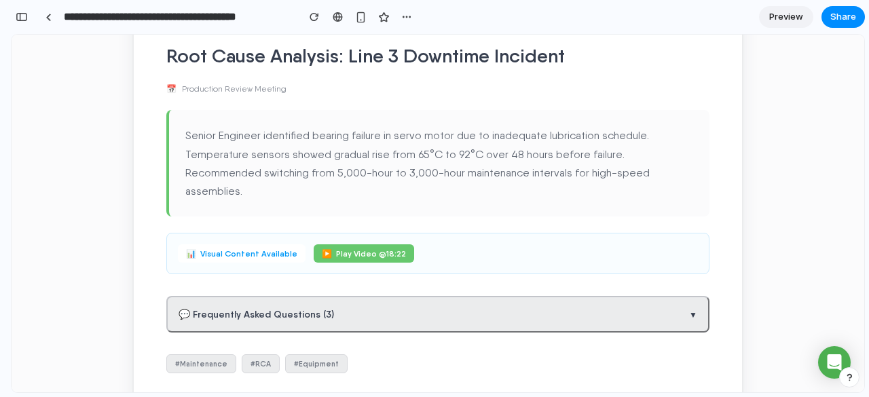
scroll to position [0, 0]
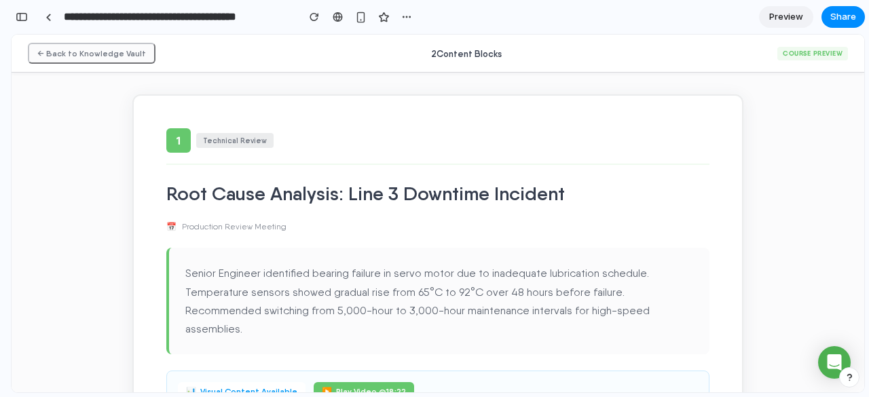
click at [86, 50] on button "← Back to Knowledge Vault" at bounding box center [92, 53] width 128 height 21
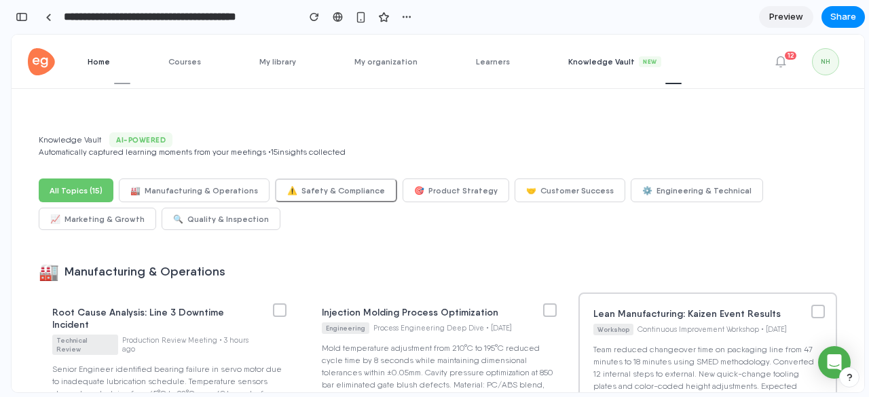
drag, startPoint x: 85, startPoint y: 67, endPoint x: 96, endPoint y: 64, distance: 11.4
click at [96, 64] on div "Home Courses My library My organization Learners Knowledge Vault New AI Rolepla…" at bounding box center [438, 62] width 853 height 54
click at [96, 64] on span "Home" at bounding box center [109, 61] width 43 height 10
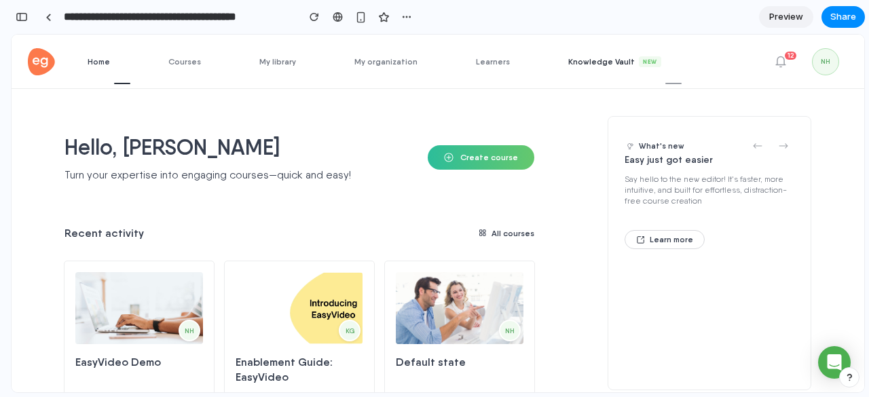
click at [582, 67] on span "Knowledge Vault New" at bounding box center [624, 61] width 113 height 11
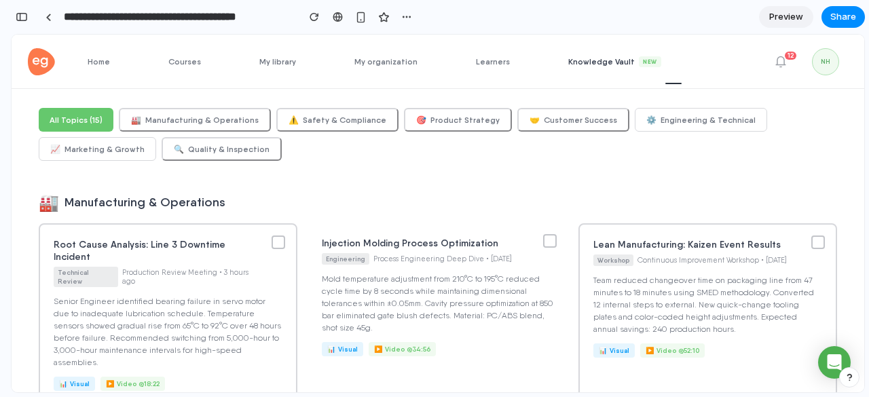
scroll to position [71, 0]
drag, startPoint x: 114, startPoint y: 204, endPoint x: 192, endPoint y: 198, distance: 78.3
click at [192, 198] on h2 "🏭 Manufacturing & Operations" at bounding box center [438, 202] width 798 height 20
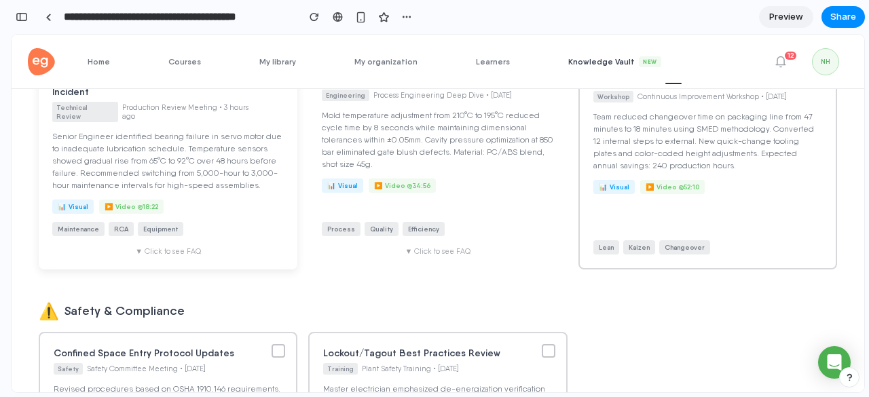
scroll to position [125, 0]
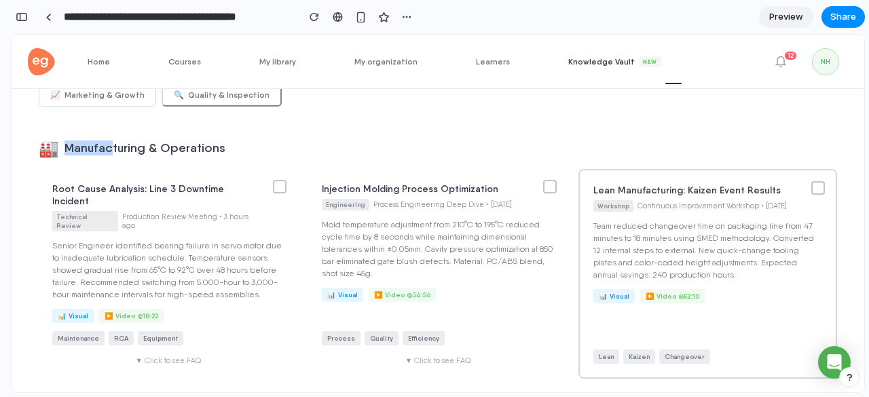
drag, startPoint x: 111, startPoint y: 153, endPoint x: 200, endPoint y: 155, distance: 89.6
click at [200, 155] on h2 "🏭 Manufacturing & Operations" at bounding box center [438, 148] width 798 height 20
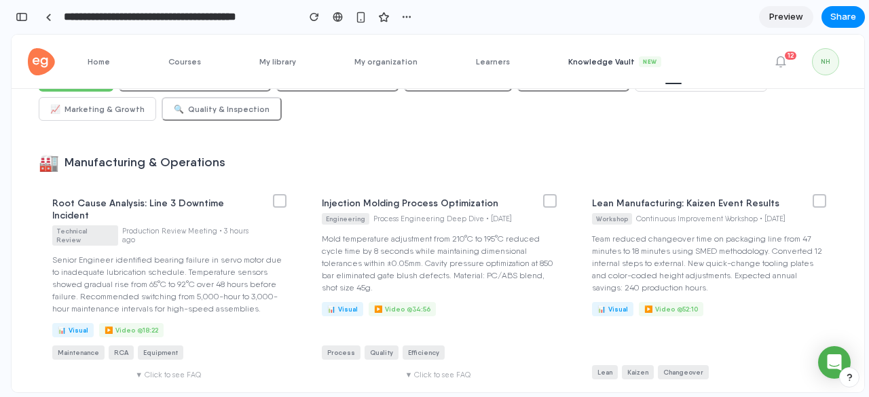
scroll to position [115, 0]
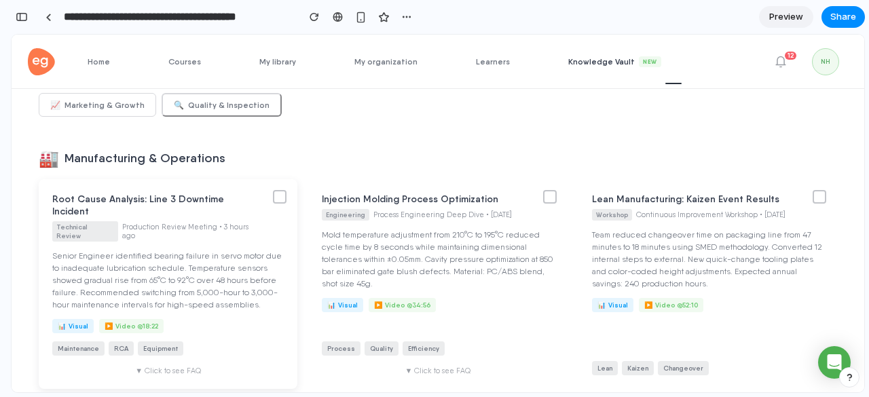
click at [287, 201] on div at bounding box center [280, 197] width 14 height 14
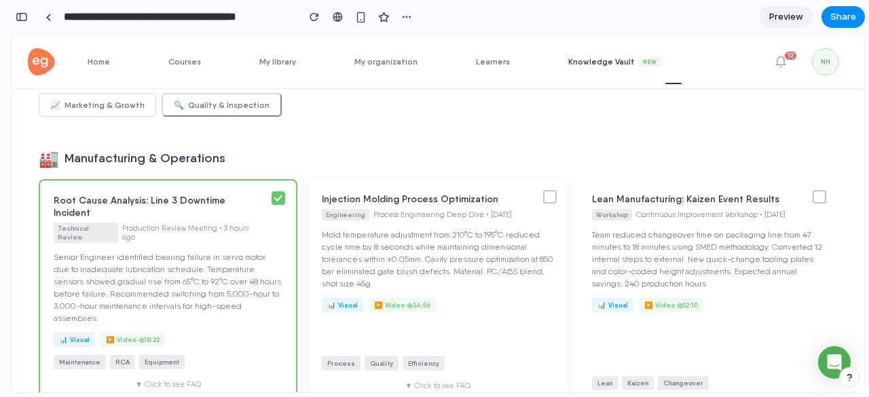
click at [557, 193] on div at bounding box center [550, 197] width 14 height 14
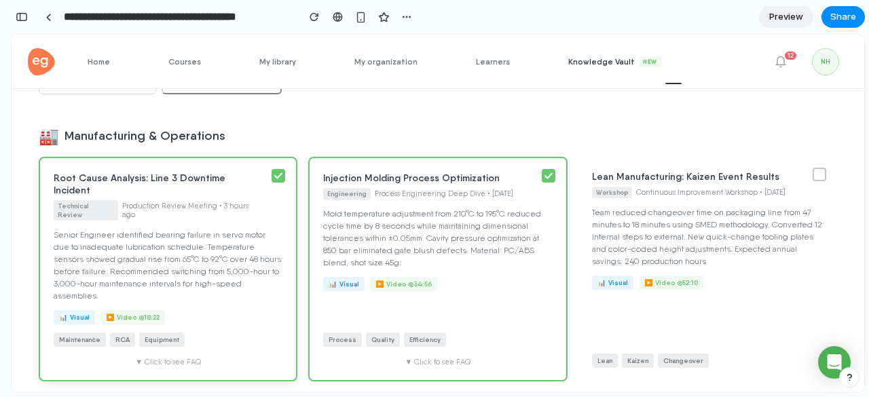
scroll to position [0, 0]
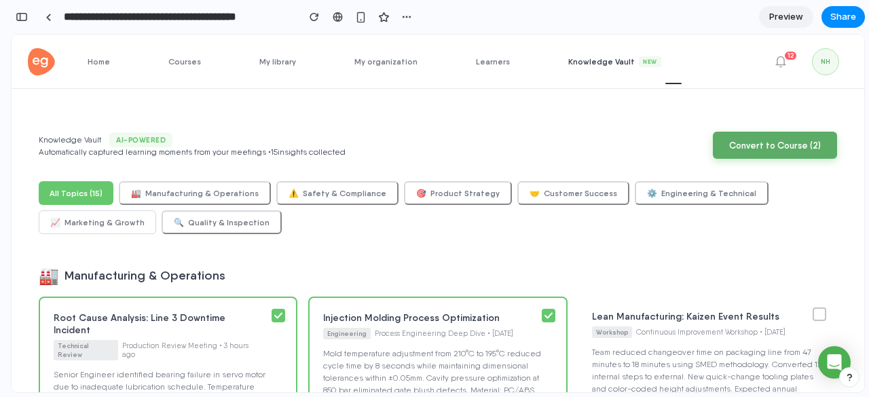
click at [784, 147] on button "Convert to Course ( 2 )" at bounding box center [775, 145] width 124 height 27
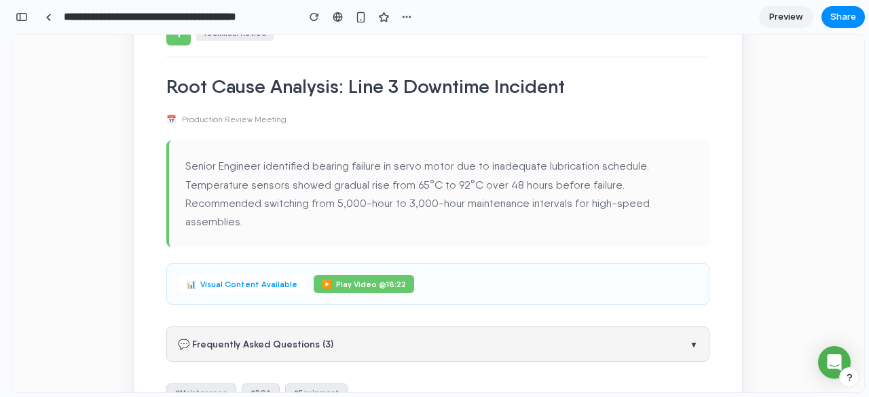
scroll to position [112, 0]
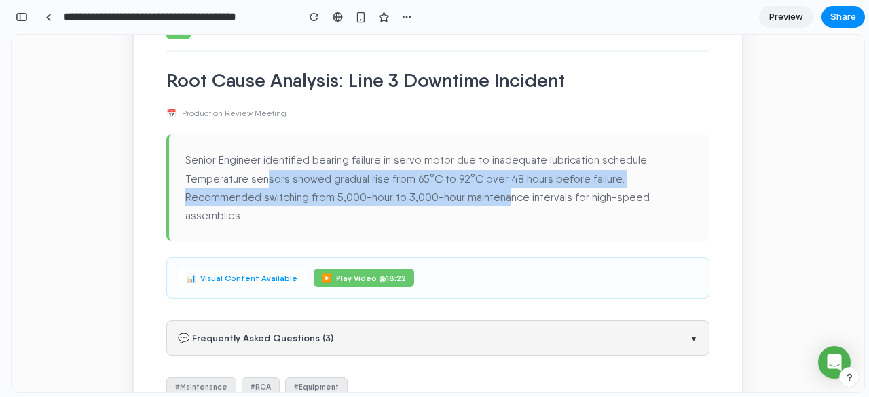
drag, startPoint x: 257, startPoint y: 174, endPoint x: 424, endPoint y: 194, distance: 167.5
click at [424, 194] on div "Senior Engineer identified bearing failure in servo motor due to inadequate lub…" at bounding box center [437, 187] width 543 height 107
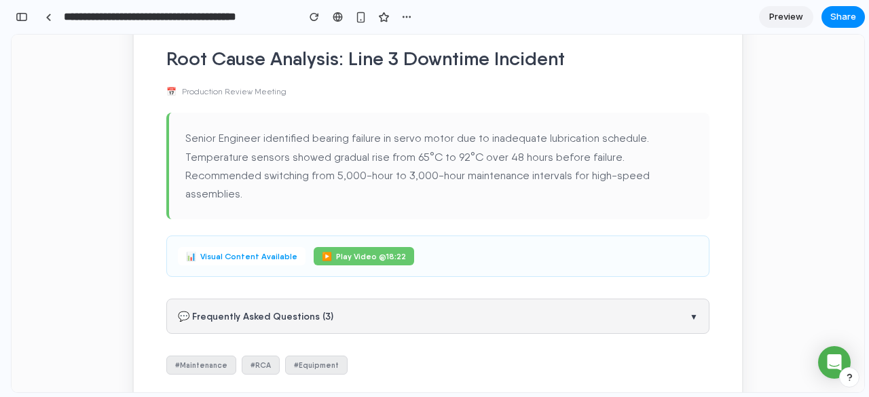
scroll to position [0, 0]
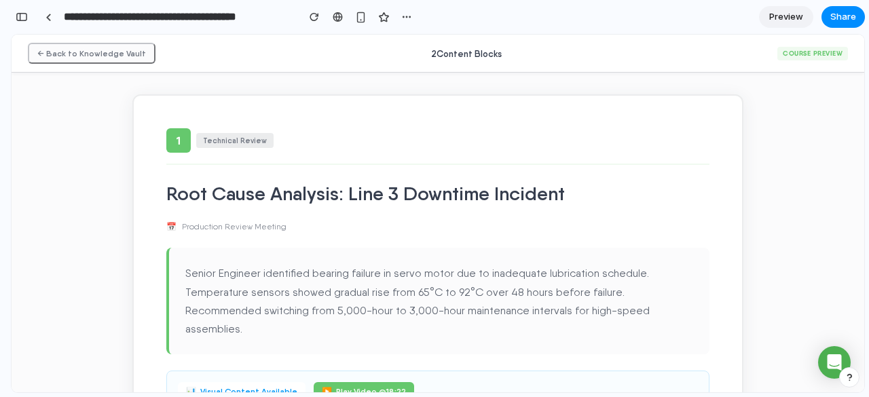
click at [75, 48] on button "← Back to Knowledge Vault" at bounding box center [92, 53] width 128 height 21
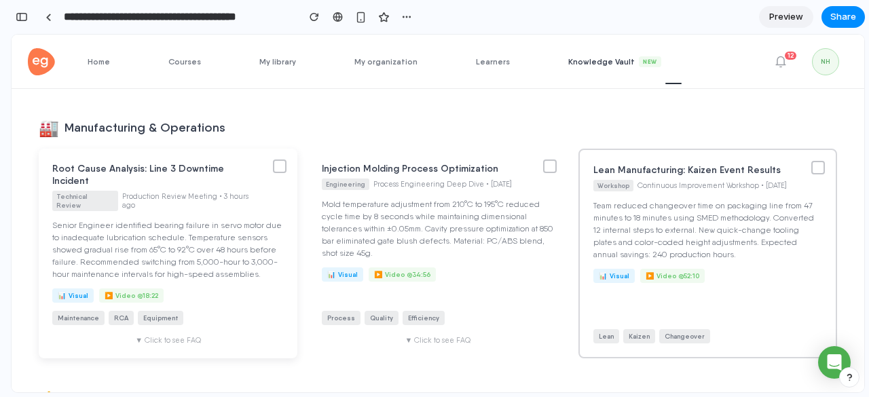
scroll to position [146, 0]
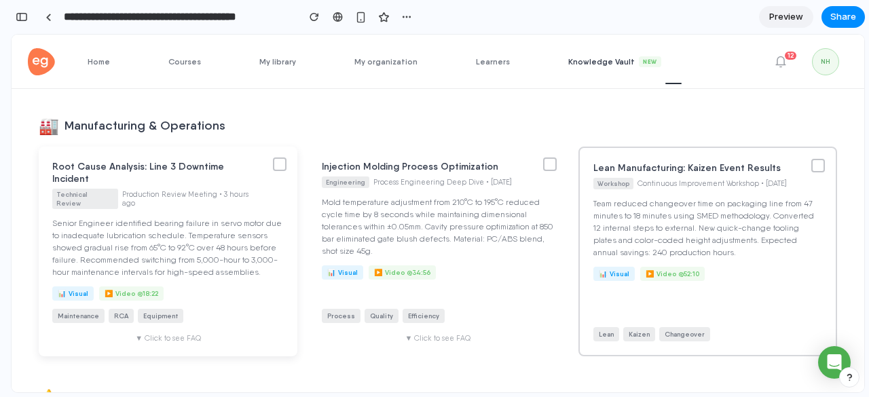
click at [287, 164] on div at bounding box center [280, 165] width 14 height 14
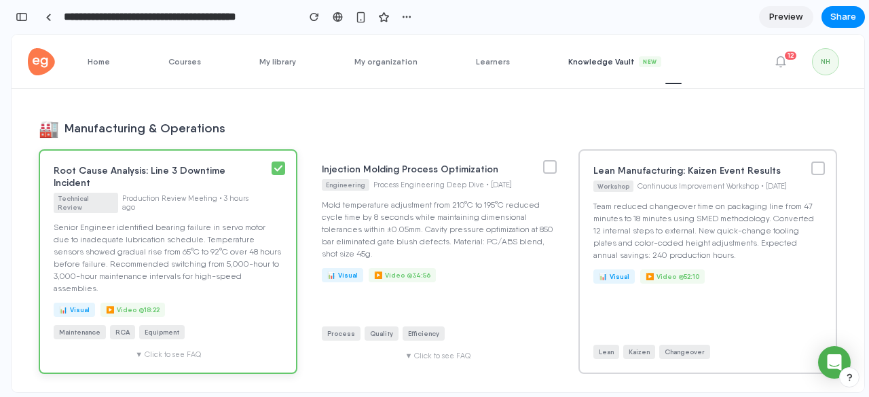
scroll to position [149, 0]
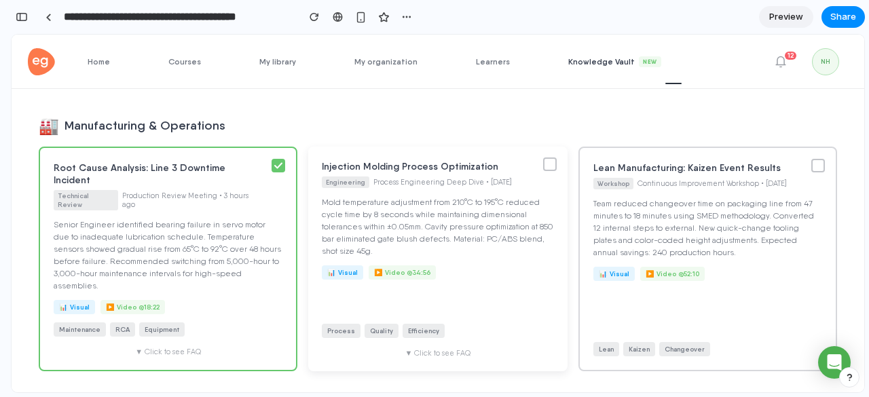
click at [557, 170] on div at bounding box center [550, 165] width 14 height 14
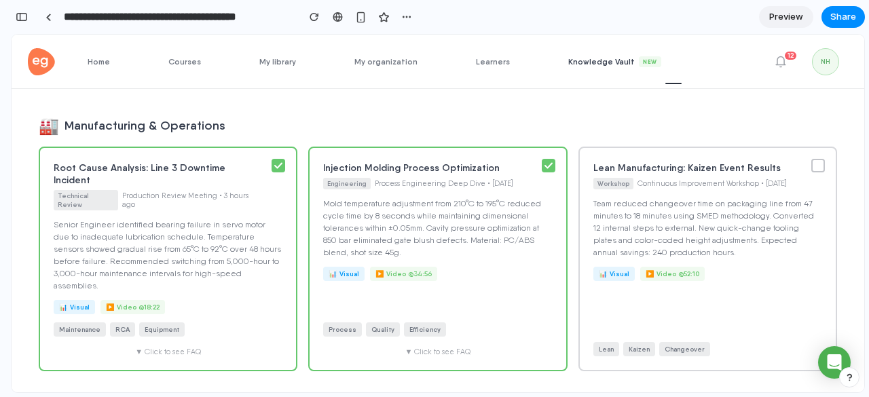
scroll to position [0, 0]
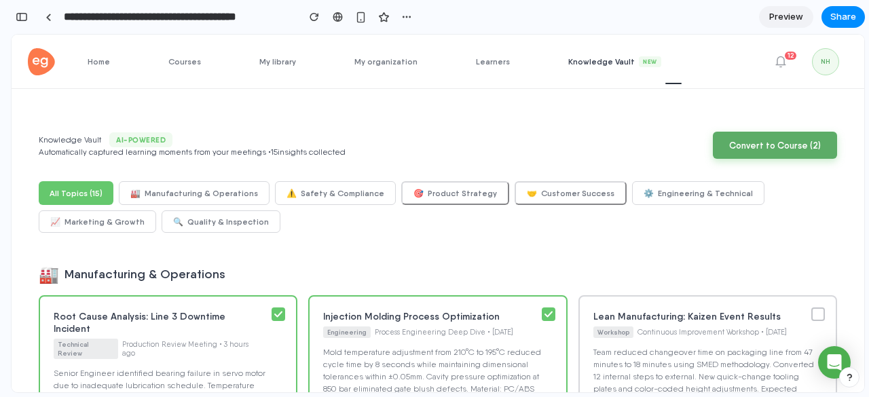
click at [763, 142] on button "Convert to Course ( 2 )" at bounding box center [775, 145] width 124 height 27
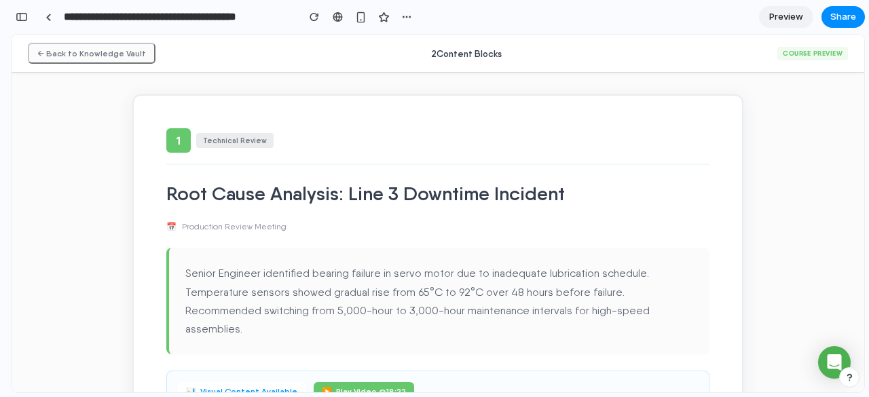
click at [78, 46] on button "← Back to Knowledge Vault" at bounding box center [92, 53] width 128 height 21
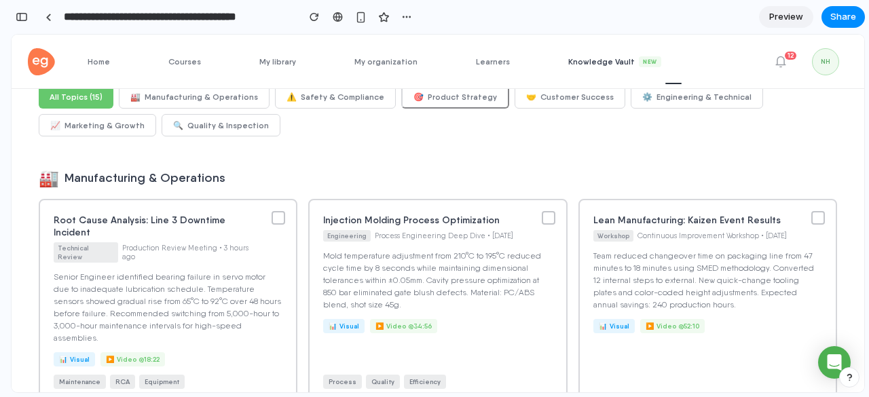
scroll to position [97, 0]
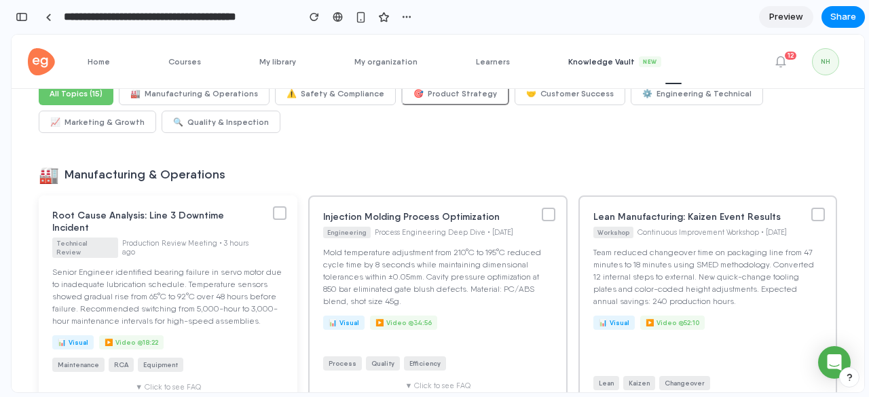
click at [287, 210] on div at bounding box center [280, 213] width 14 height 14
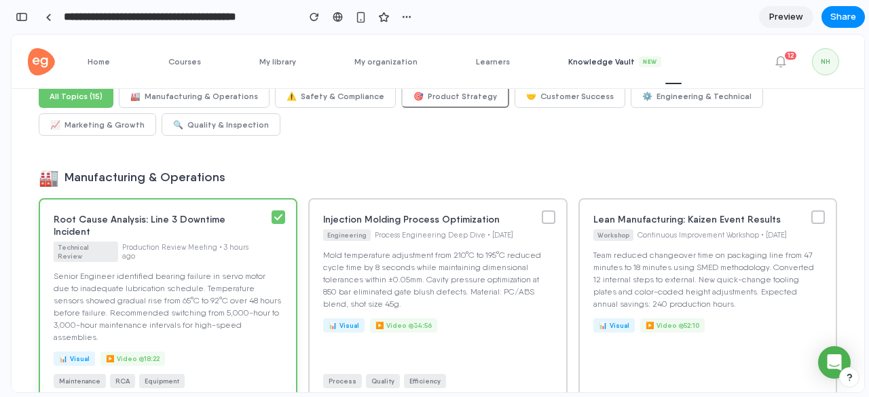
scroll to position [100, 0]
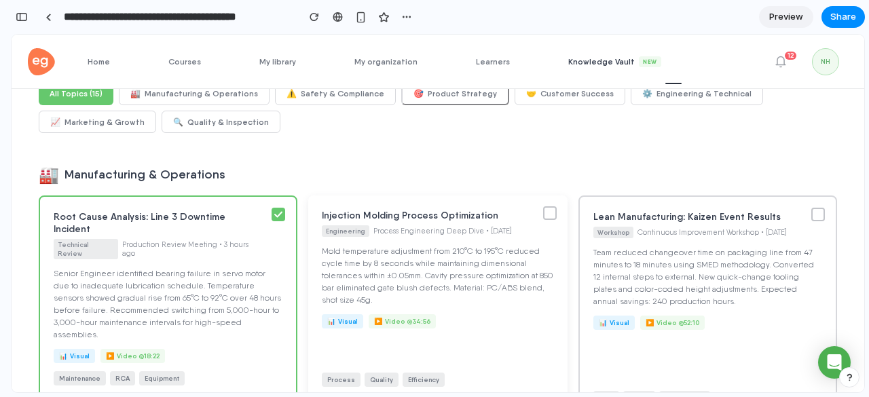
click at [557, 215] on div at bounding box center [550, 213] width 14 height 14
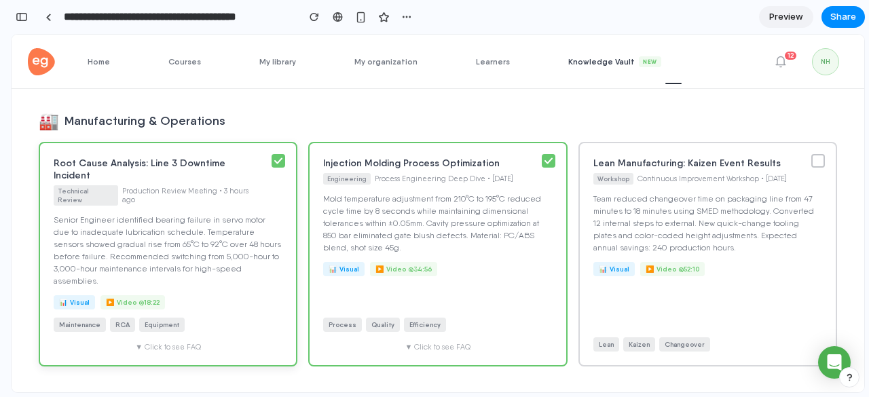
scroll to position [153, 0]
click at [227, 344] on div "▼ Click to see FAQ" at bounding box center [168, 348] width 229 height 9
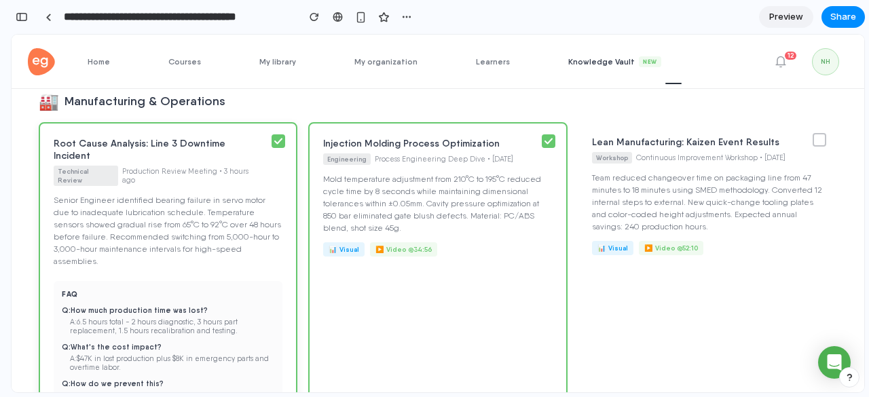
scroll to position [207, 0]
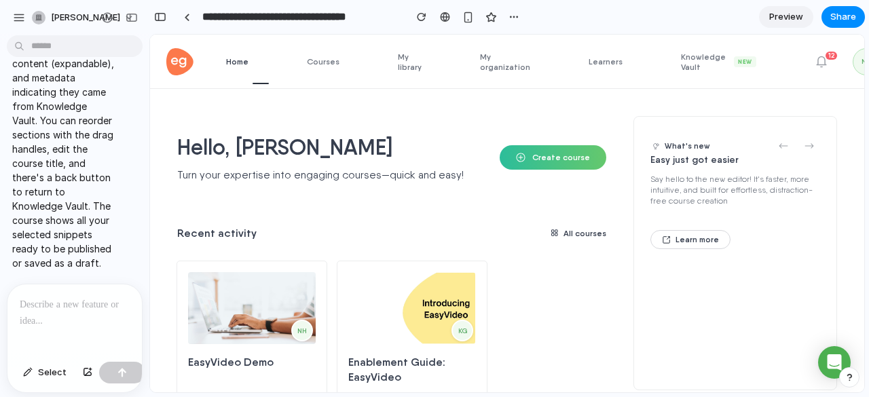
scroll to position [4684, 0]
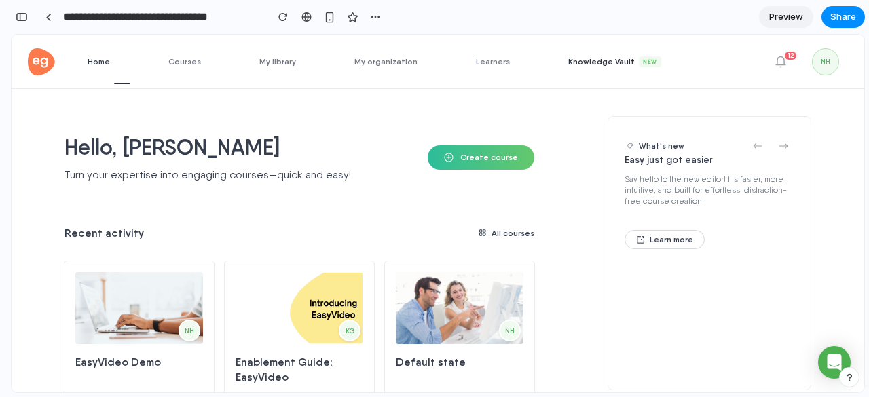
click at [609, 69] on link "Knowledge Vault New" at bounding box center [624, 62] width 113 height 54
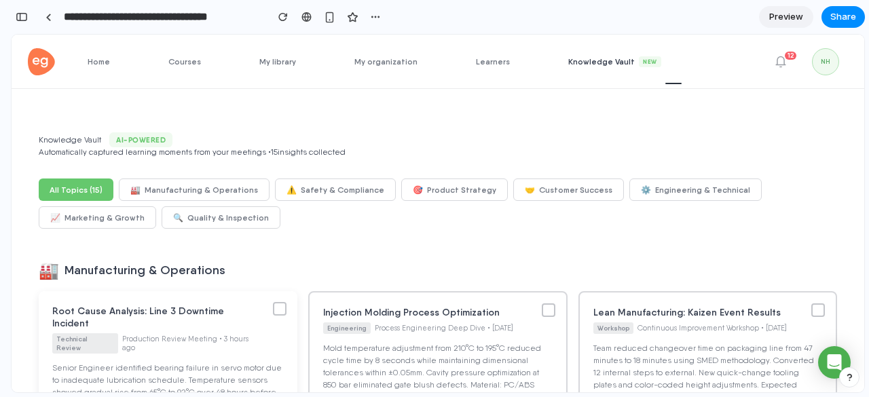
click at [287, 316] on div at bounding box center [280, 309] width 14 height 14
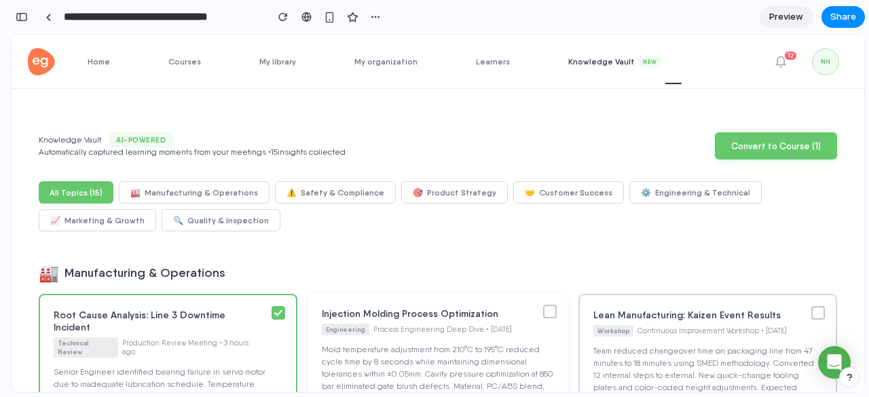
click at [557, 312] on div at bounding box center [550, 312] width 14 height 14
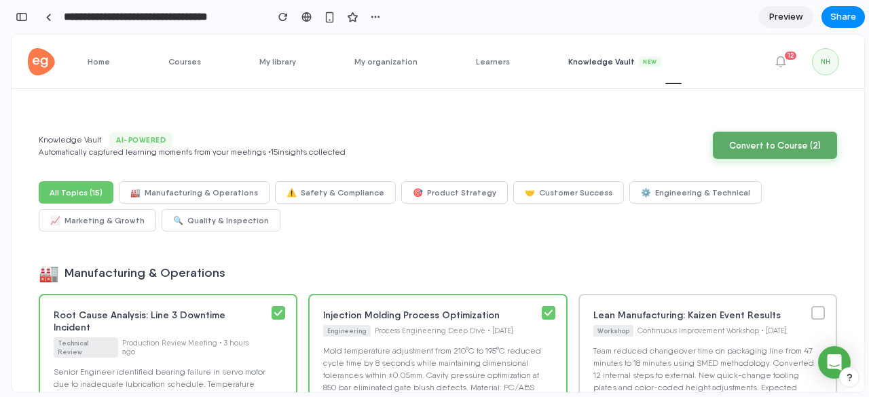
click at [779, 149] on button "Convert to Course ( 2 )" at bounding box center [775, 145] width 124 height 27
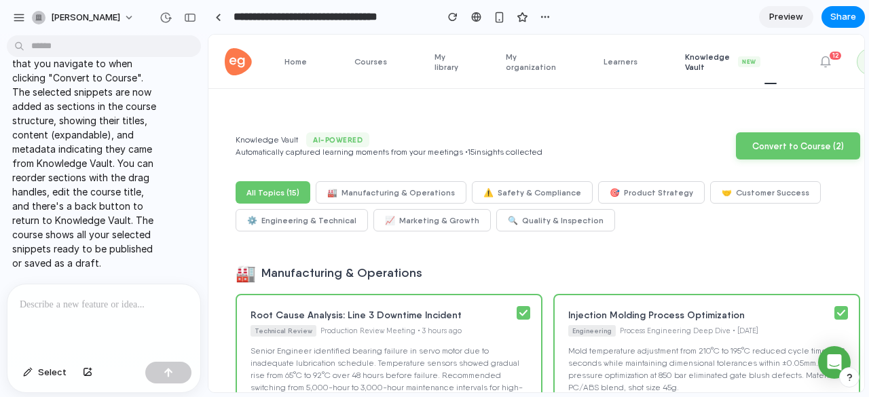
scroll to position [3158, 0]
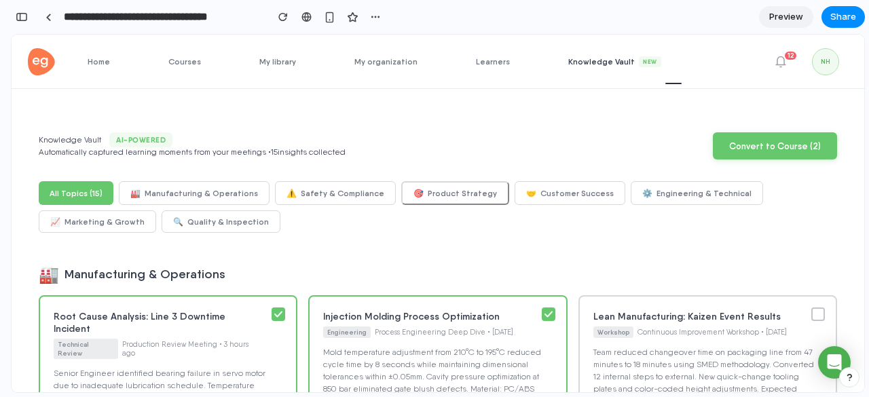
scroll to position [4684, 0]
